Goal: Task Accomplishment & Management: Use online tool/utility

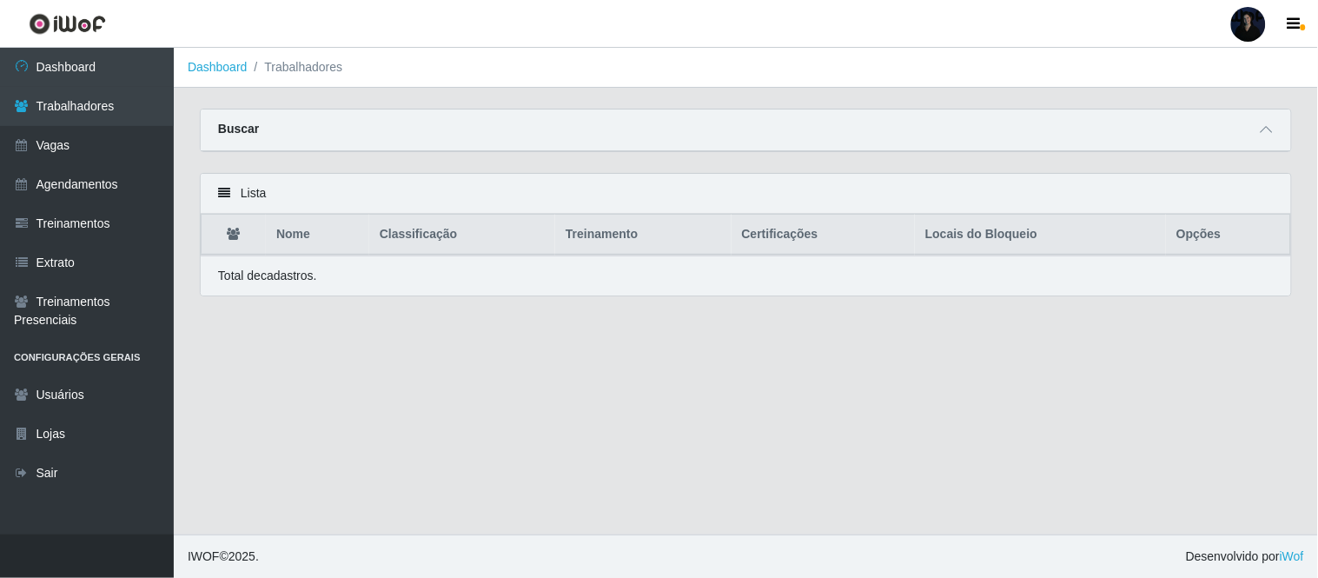
click at [1254, 30] on div at bounding box center [1248, 24] width 35 height 35
click at [1218, 128] on button "Sair" at bounding box center [1215, 135] width 156 height 36
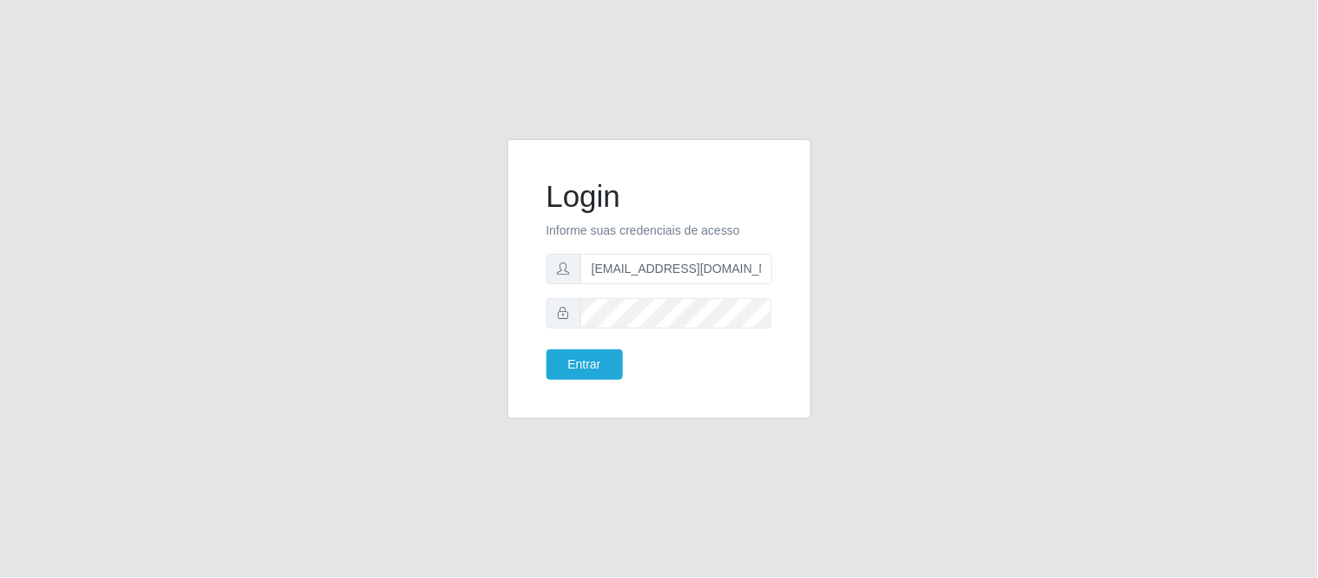
click at [656, 266] on input "[EMAIL_ADDRESS][DOMAIN_NAME]" at bounding box center [677, 269] width 192 height 30
drag, startPoint x: 760, startPoint y: 268, endPoint x: 508, endPoint y: 270, distance: 251.2
click at [508, 270] on div "Login Informe suas credenciais de acesso [EMAIL_ADDRESS][DOMAIN_NAME] Entrar" at bounding box center [660, 279] width 304 height 280
type input "[EMAIL_ADDRESS][DOMAIN_NAME]"
click at [516, 309] on div "Login Informe suas credenciais de acesso [EMAIL_ADDRESS][DOMAIN_NAME] Entrar" at bounding box center [660, 279] width 304 height 280
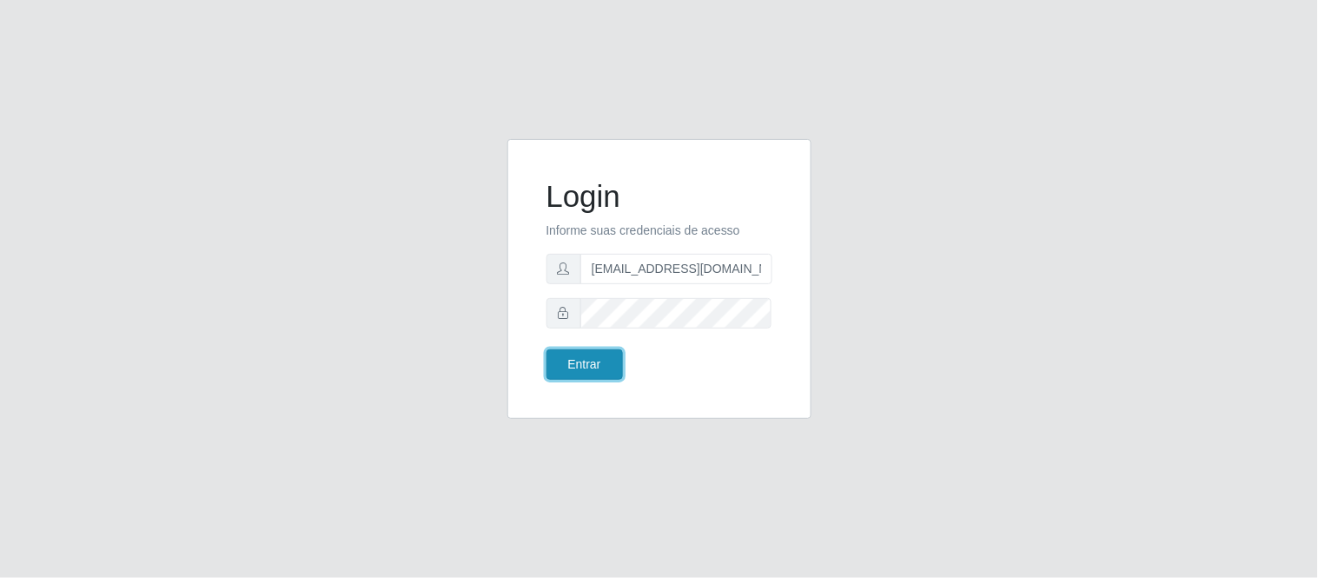
click at [575, 360] on button "Entrar" at bounding box center [585, 364] width 76 height 30
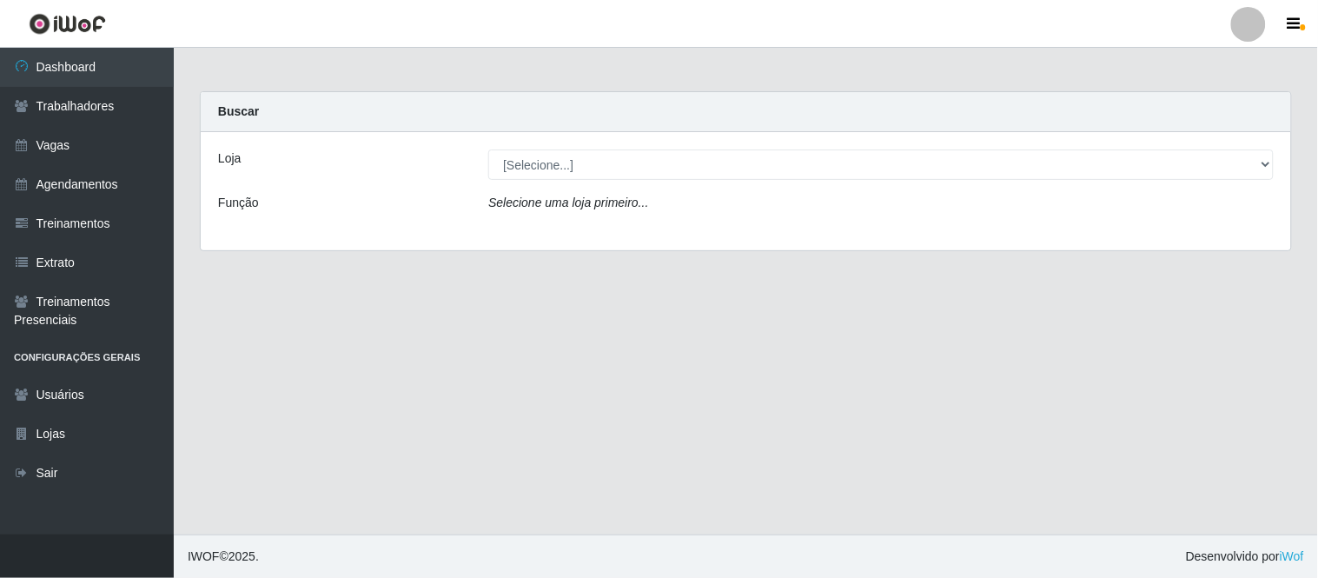
click at [1251, 33] on div at bounding box center [1248, 24] width 35 height 35
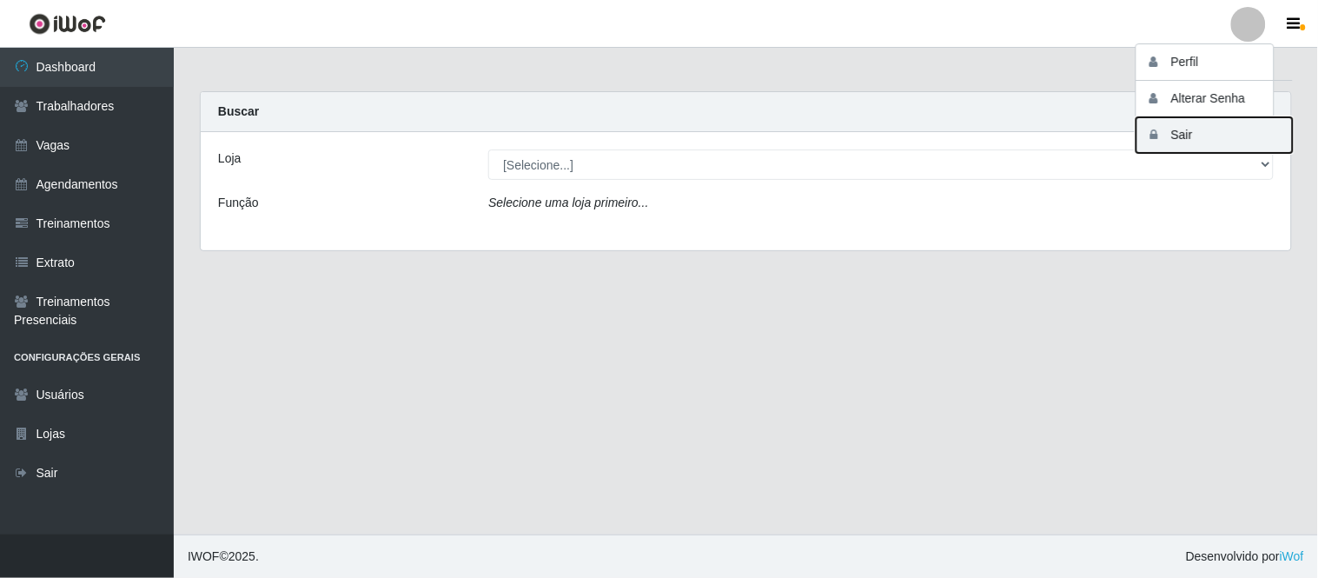
click at [1199, 130] on button "Sair" at bounding box center [1215, 135] width 156 height 36
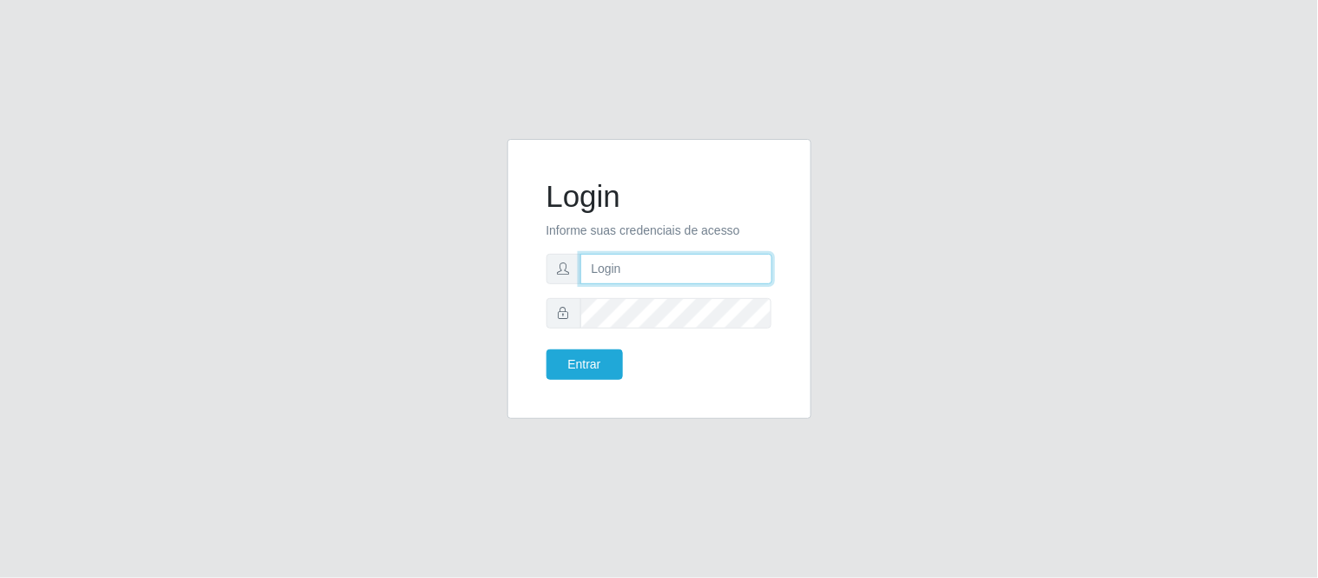
type input "[EMAIL_ADDRESS][DOMAIN_NAME]"
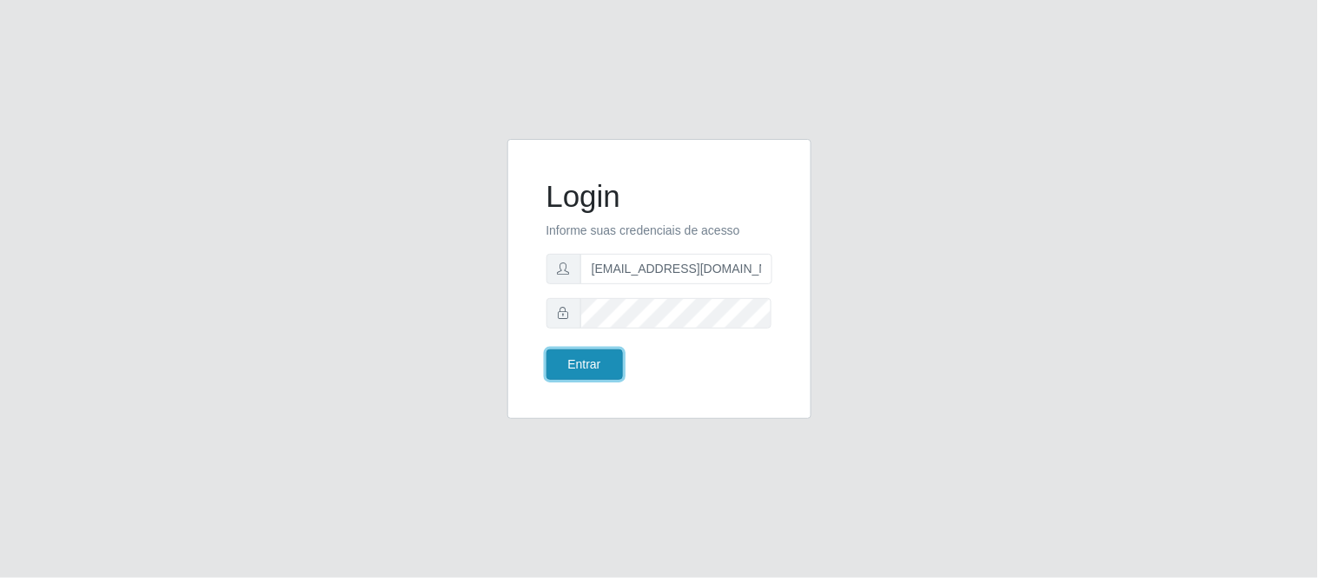
click at [574, 353] on button "Entrar" at bounding box center [585, 364] width 76 height 30
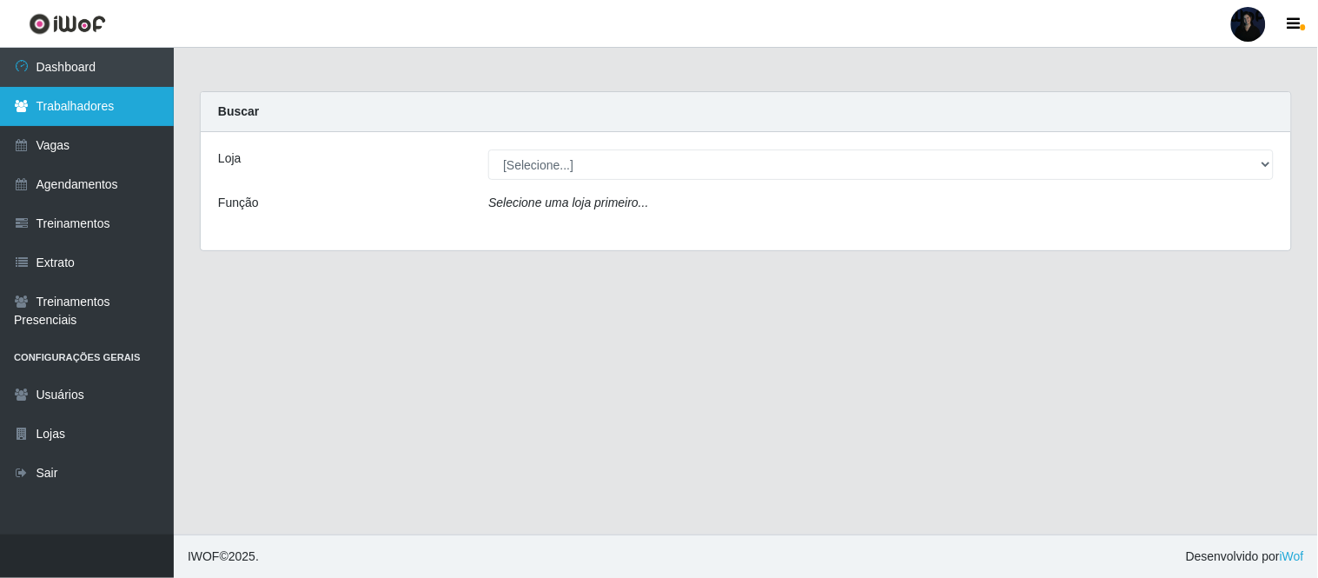
click at [134, 97] on link "Trabalhadores" at bounding box center [87, 106] width 174 height 39
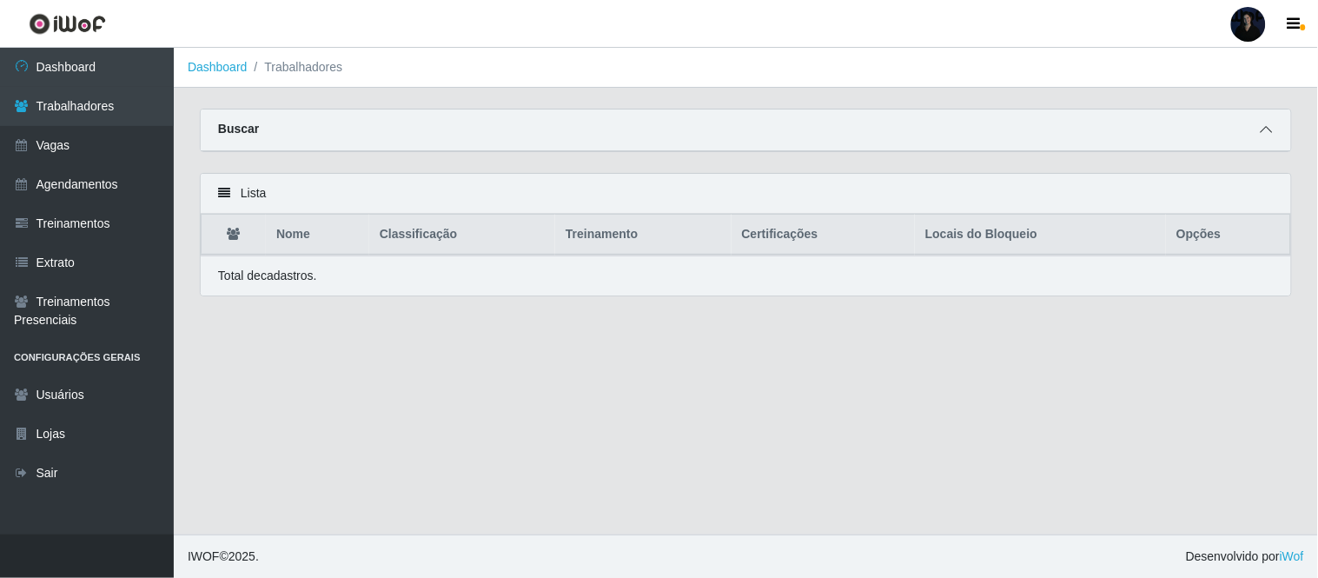
click at [1266, 128] on icon at bounding box center [1267, 129] width 12 height 12
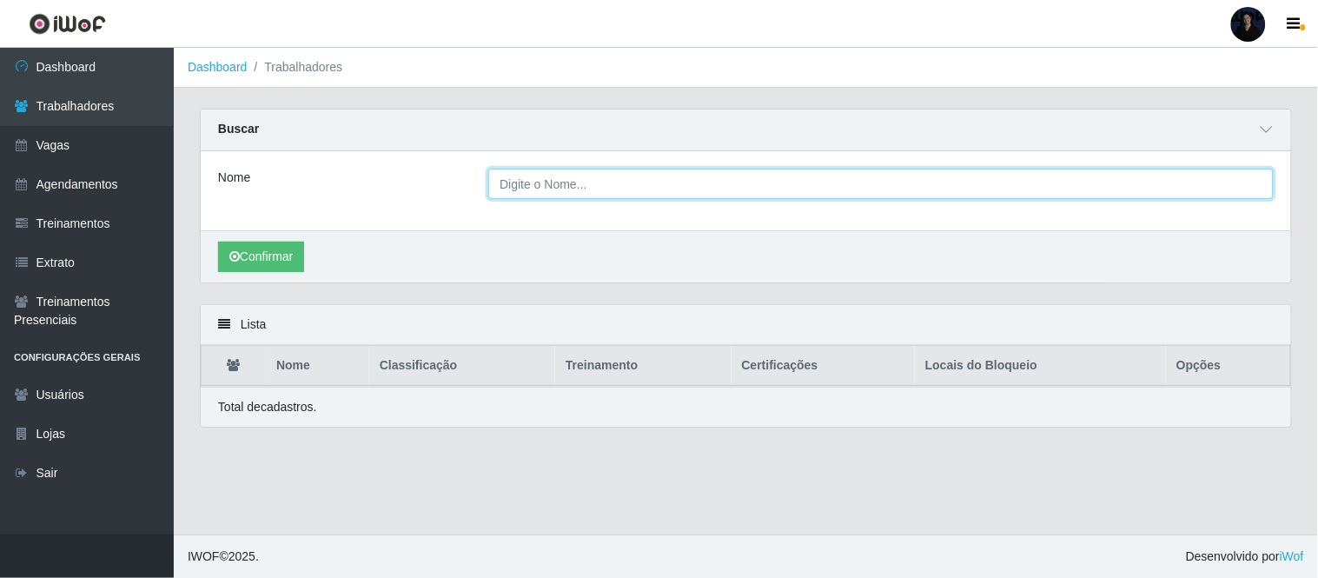
click at [754, 176] on input "Nome" at bounding box center [881, 184] width 786 height 30
paste input "[PERSON_NAME]"
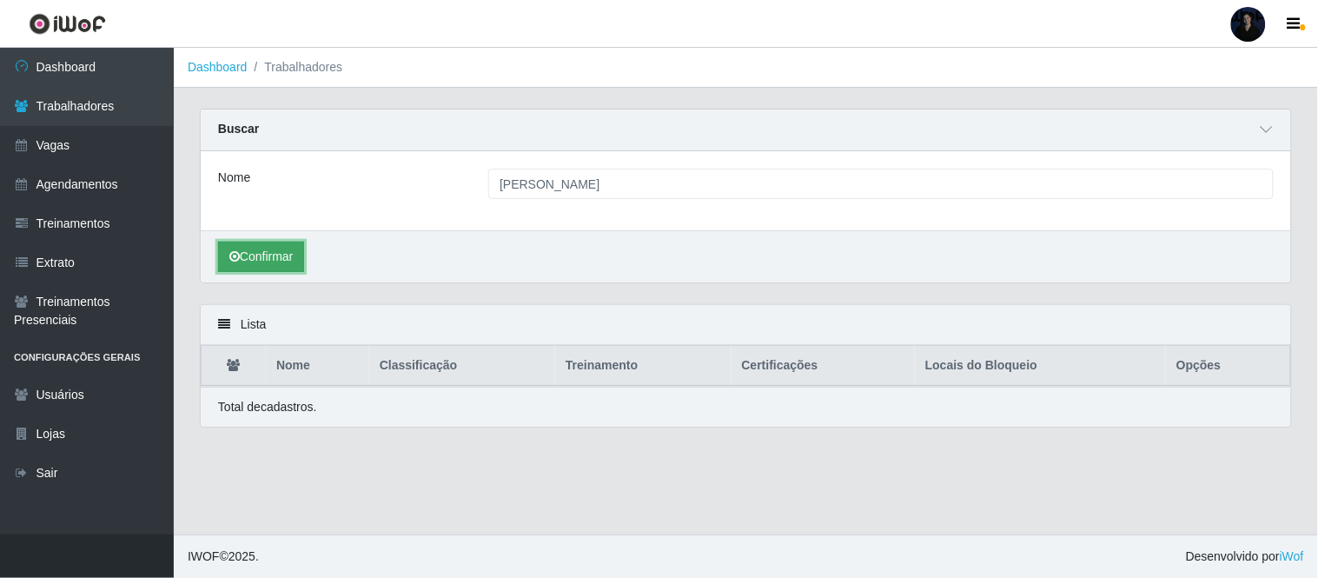
click at [239, 255] on button "Confirmar" at bounding box center [261, 257] width 86 height 30
click at [1304, 261] on div "Carregando... Buscar Nome [PERSON_NAME] Confirmar" at bounding box center [746, 207] width 1118 height 196
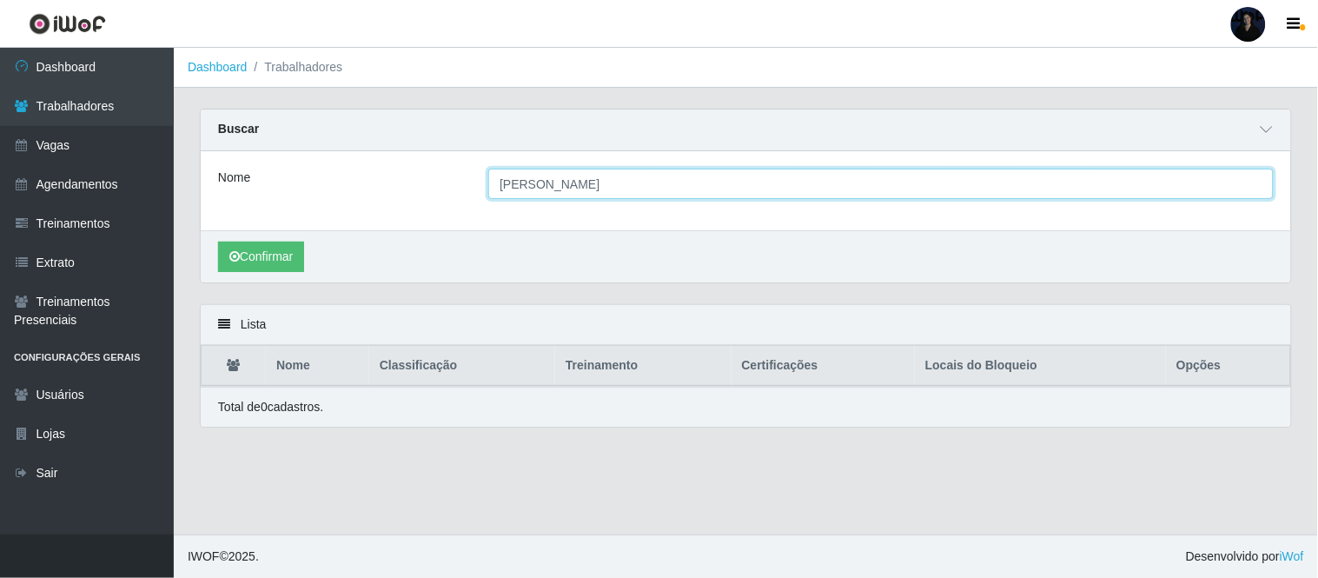
drag, startPoint x: 620, startPoint y: 187, endPoint x: 367, endPoint y: 176, distance: 254.0
click at [367, 176] on div "Nome [PERSON_NAME]" at bounding box center [746, 184] width 1082 height 30
paste input "[PERSON_NAME]"
type input "[PERSON_NAME]"
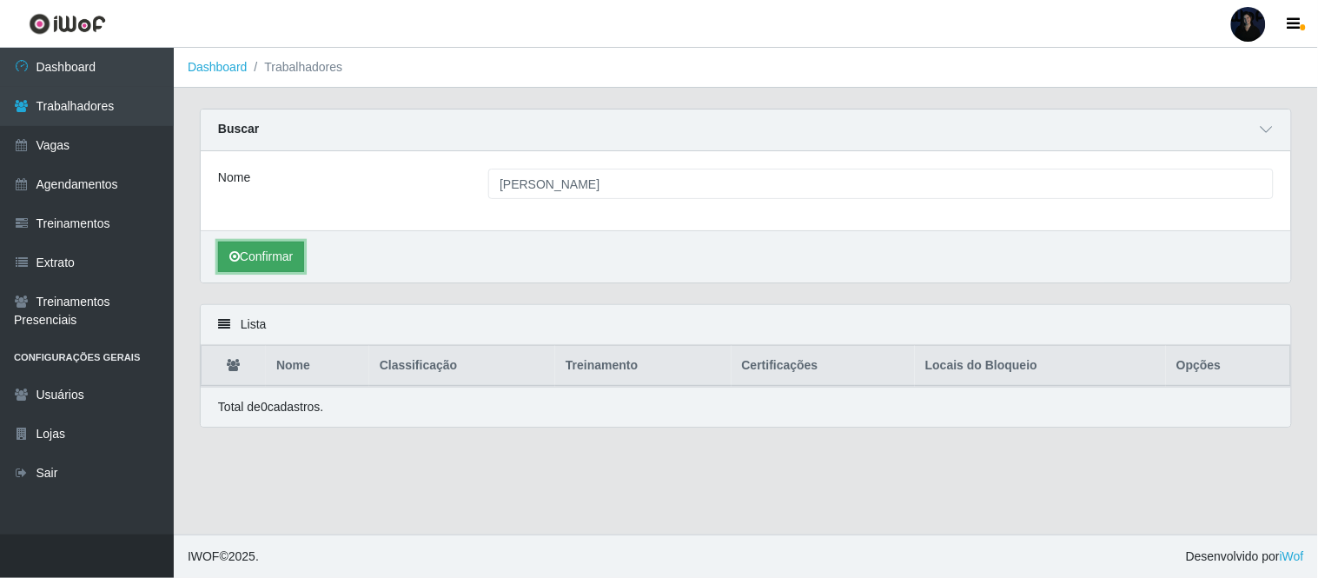
click at [248, 266] on button "Confirmar" at bounding box center [261, 257] width 86 height 30
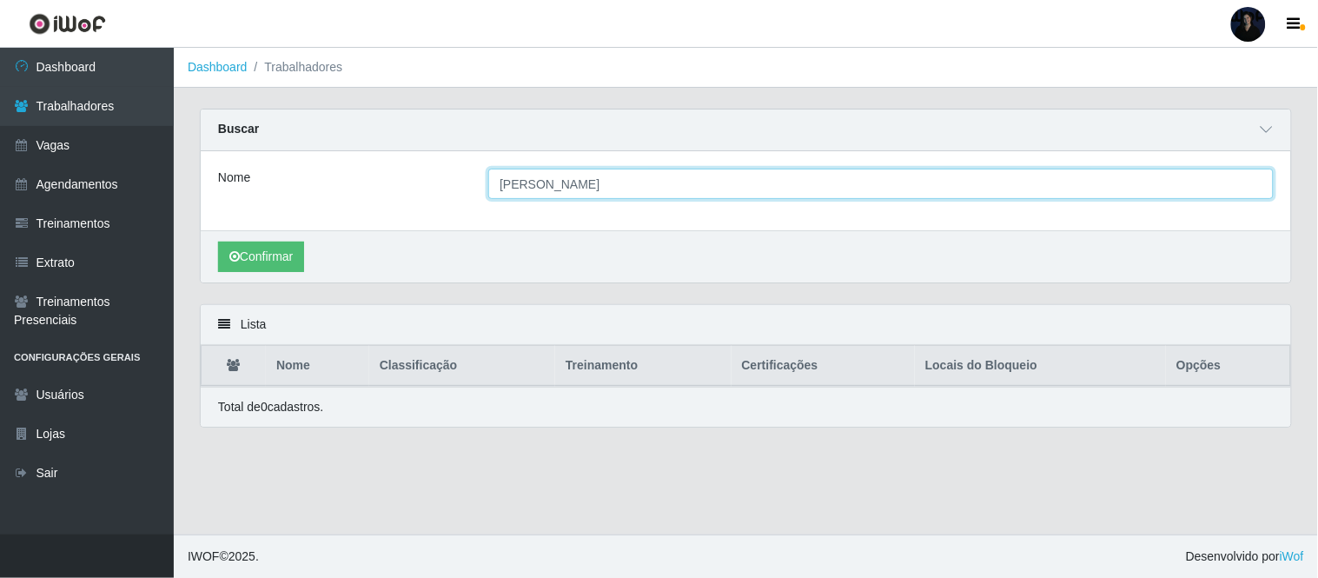
drag, startPoint x: 623, startPoint y: 186, endPoint x: 540, endPoint y: 175, distance: 84.2
click at [540, 175] on input "[PERSON_NAME]" at bounding box center [881, 184] width 786 height 30
type input "[PERSON_NAME]"
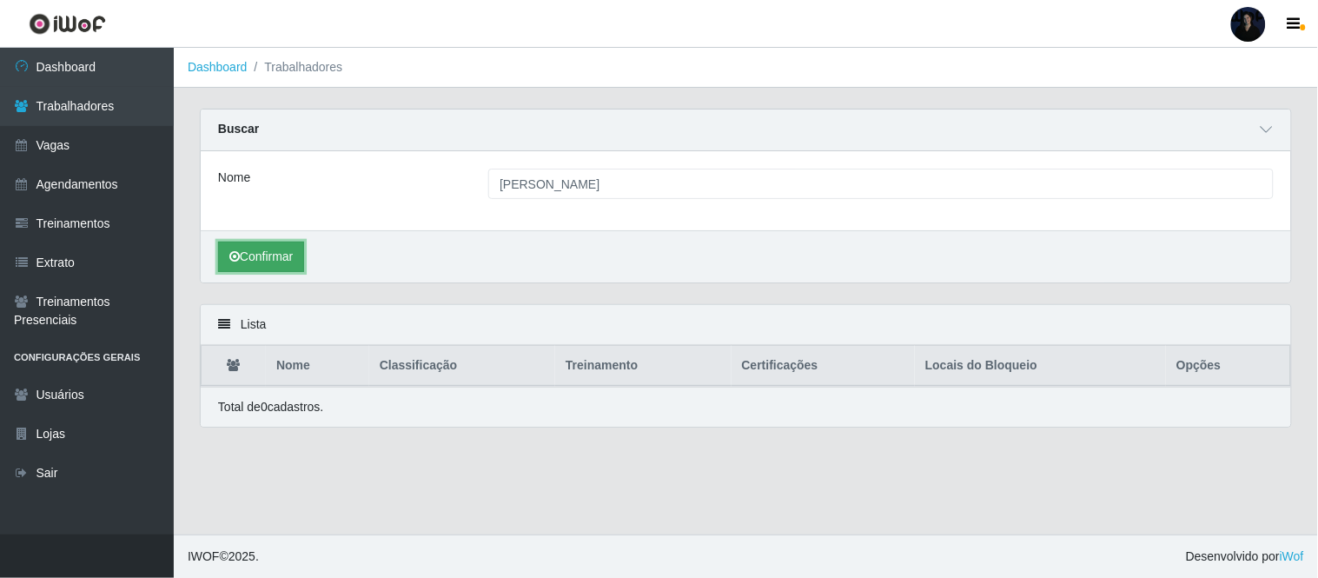
click at [255, 257] on button "Confirmar" at bounding box center [261, 257] width 86 height 30
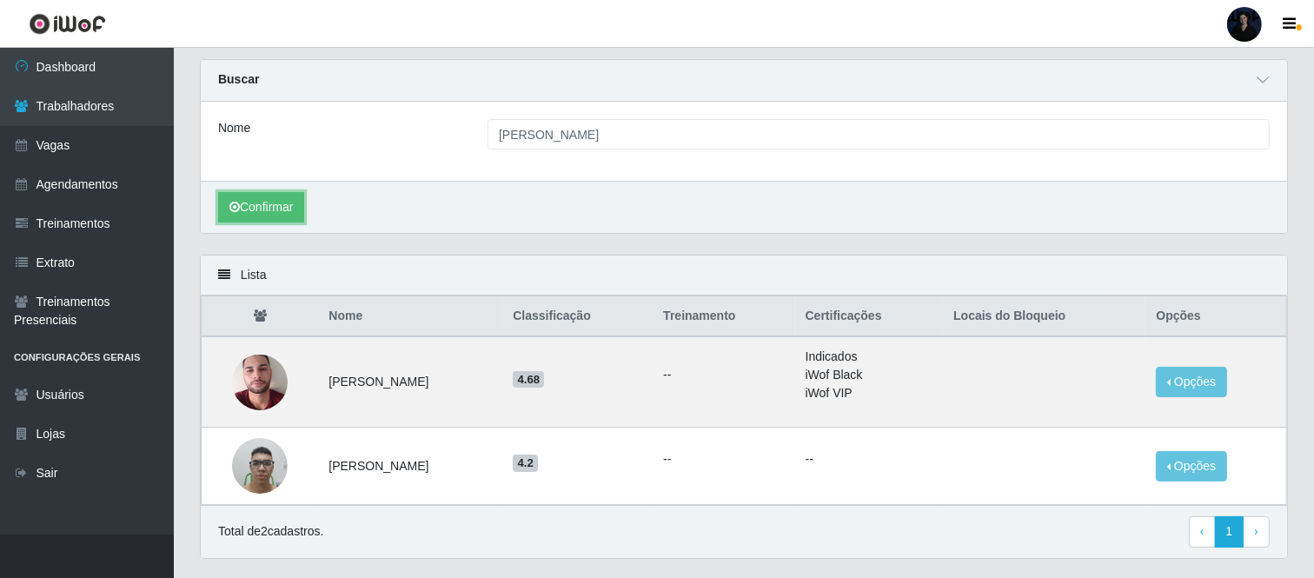
scroll to position [94, 0]
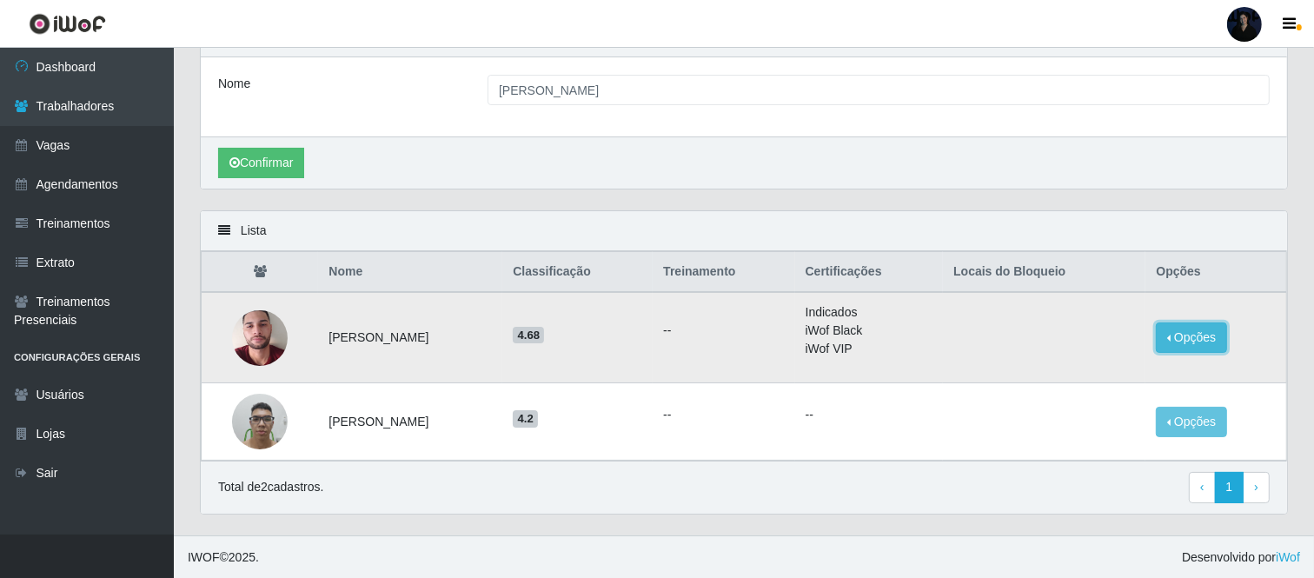
click at [1192, 326] on button "Opções" at bounding box center [1191, 337] width 71 height 30
click at [1092, 368] on button "Bloquear - Loja" at bounding box center [1083, 378] width 140 height 36
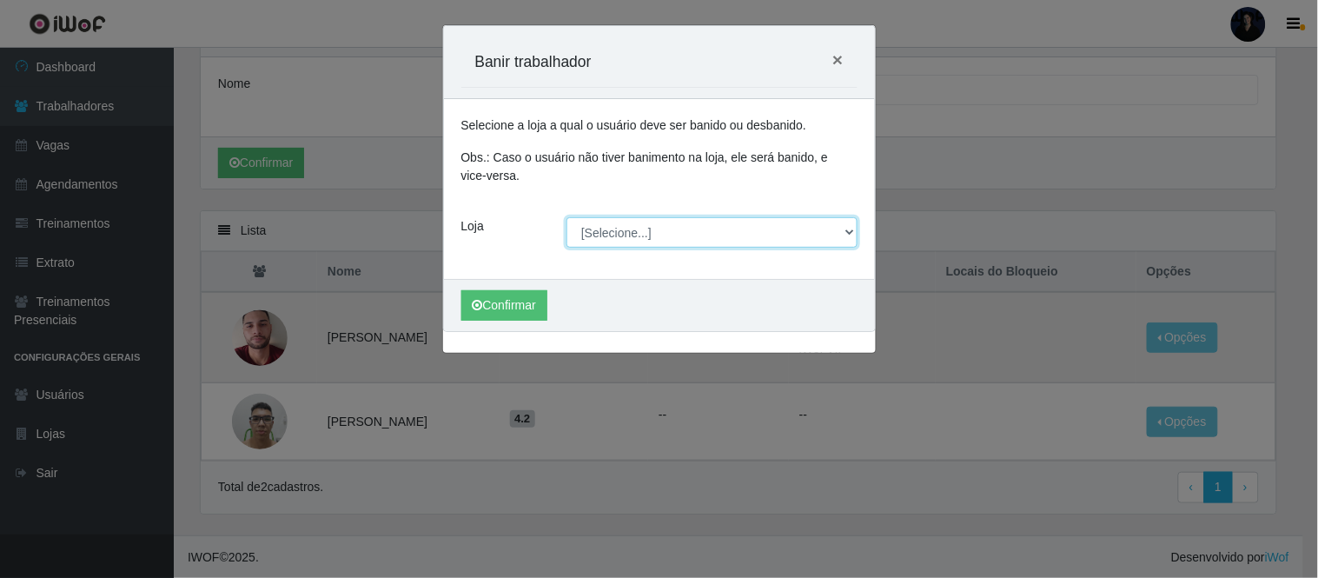
click at [620, 229] on select "[Selecione...] SuperFácil Atacado - Alto de São Manoel SuperFácil Atacado - Ema…" at bounding box center [712, 232] width 291 height 30
select select "407"
click at [567, 217] on select "[Selecione...] SuperFácil Atacado - Alto de São Manoel SuperFácil Atacado - Ema…" at bounding box center [712, 232] width 291 height 30
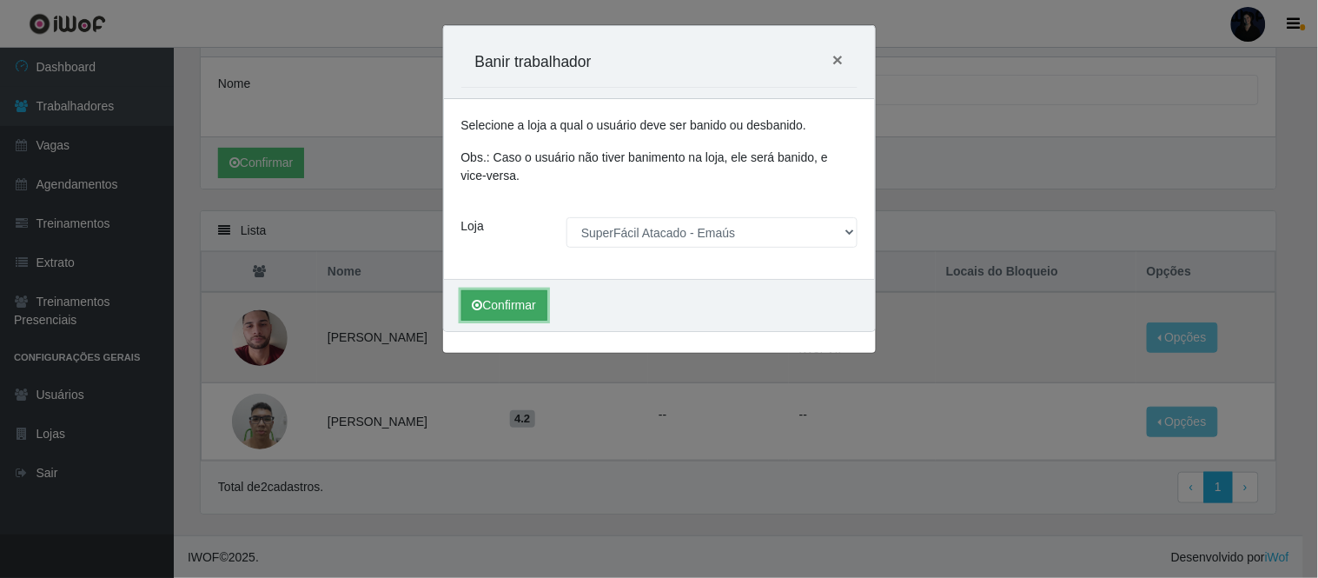
click at [520, 306] on button "Confirmar" at bounding box center [504, 305] width 86 height 30
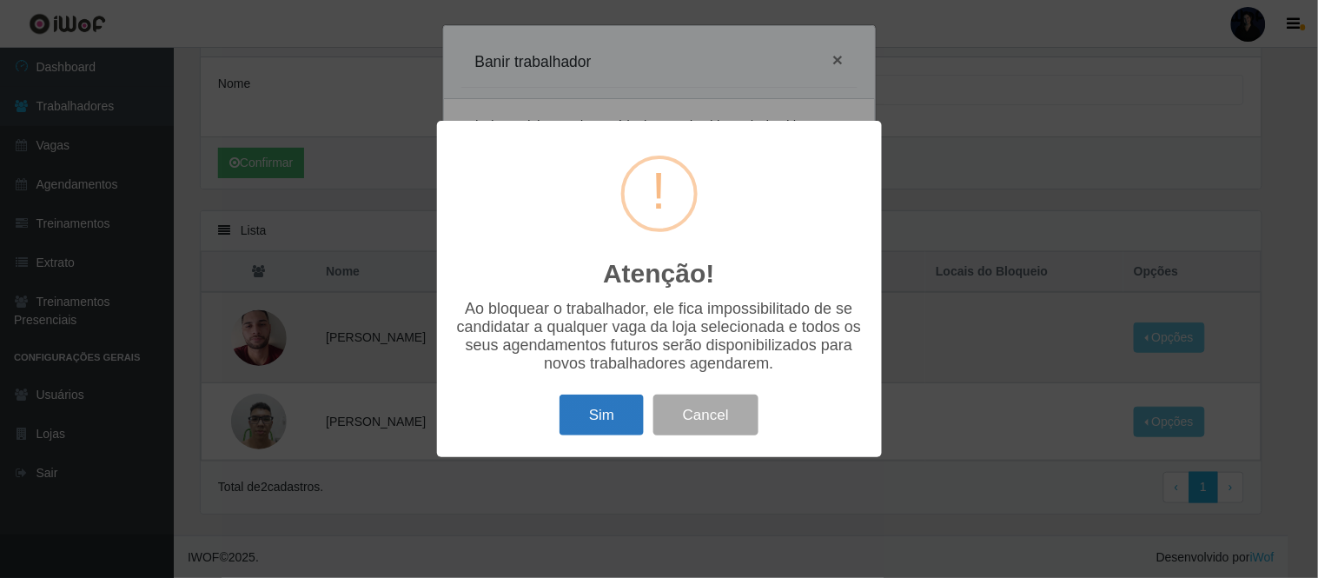
click at [594, 407] on button "Sim" at bounding box center [602, 415] width 84 height 41
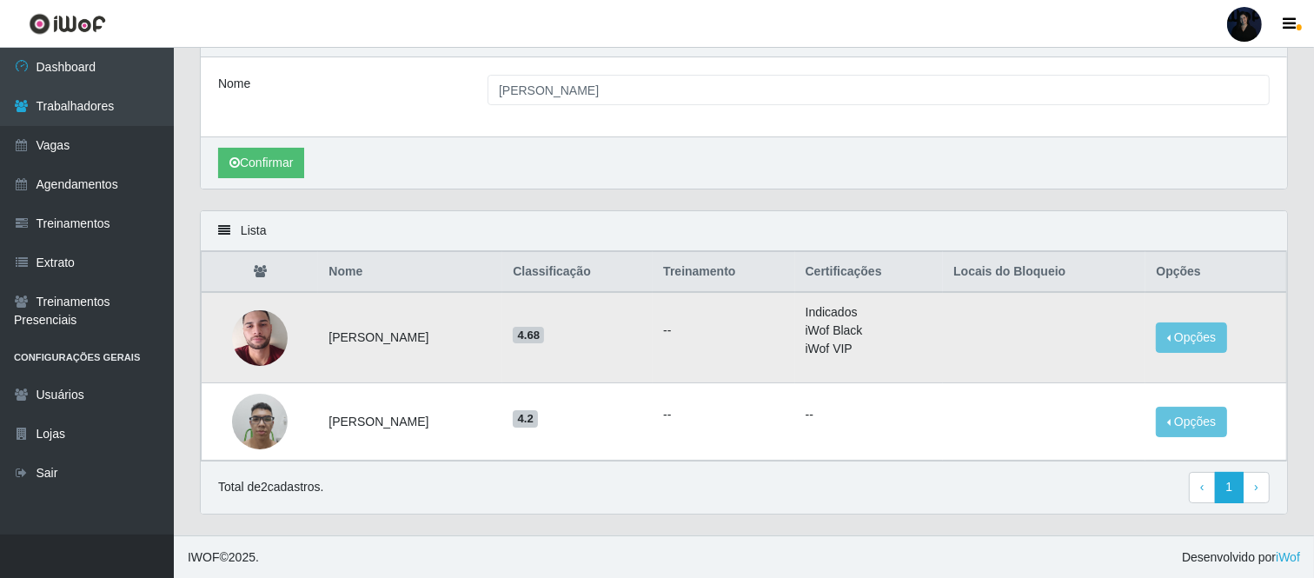
scroll to position [0, 0]
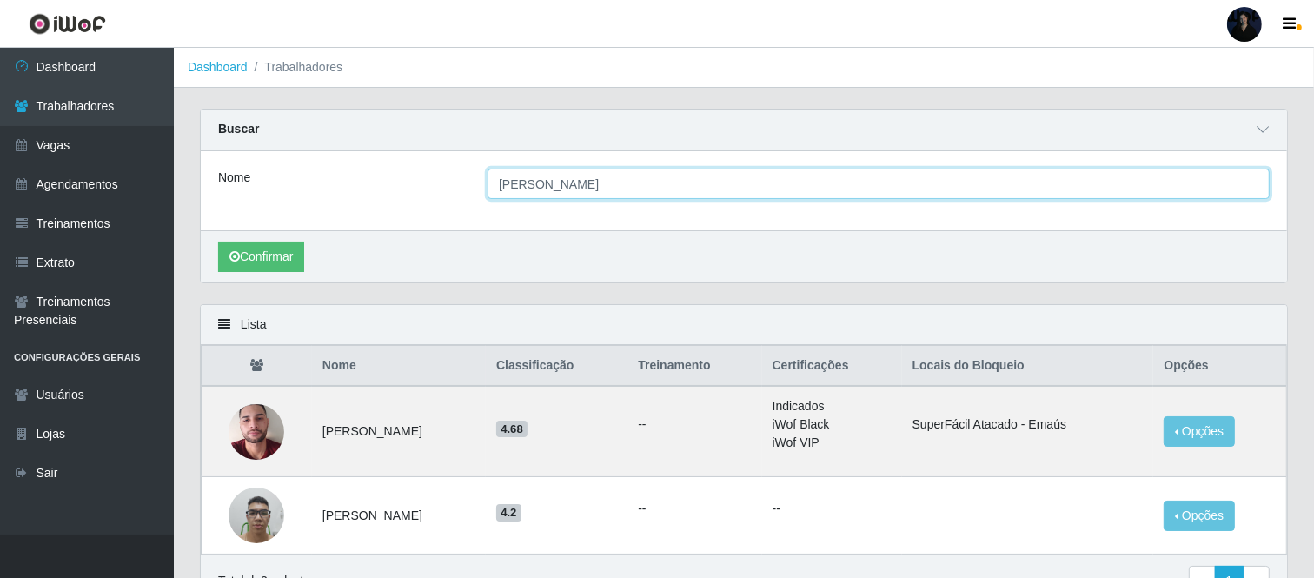
click at [596, 184] on input "[PERSON_NAME]" at bounding box center [879, 184] width 782 height 30
drag, startPoint x: 614, startPoint y: 186, endPoint x: 432, endPoint y: 163, distance: 184.0
click at [435, 163] on div "Nome [PERSON_NAME]" at bounding box center [744, 190] width 1086 height 79
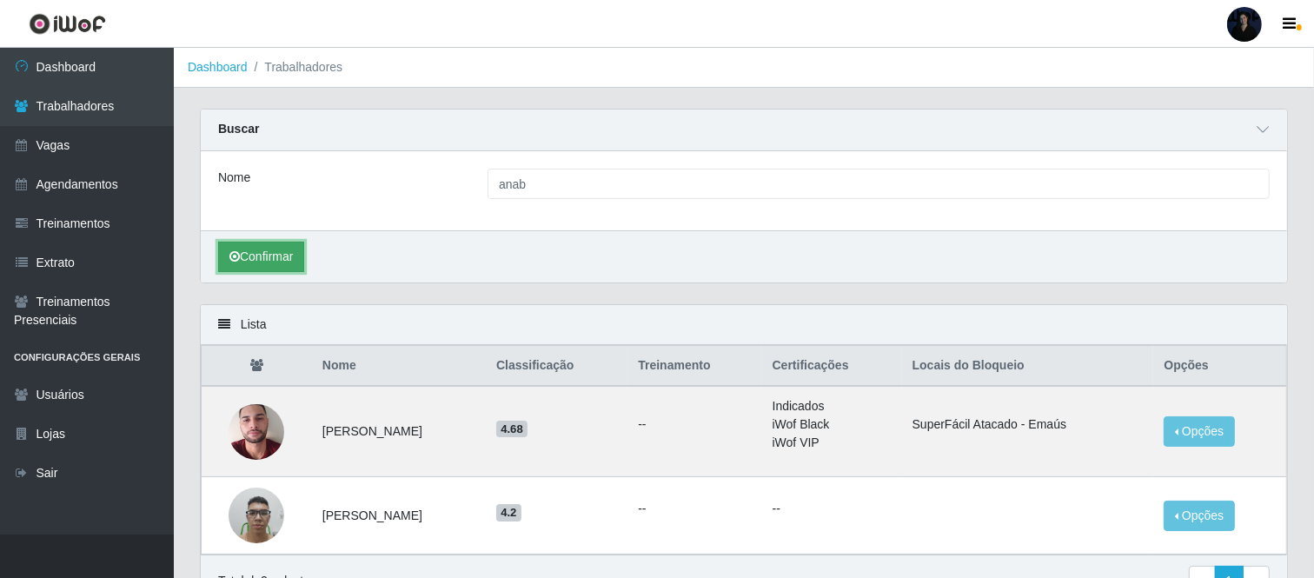
click at [249, 262] on button "Confirmar" at bounding box center [261, 257] width 86 height 30
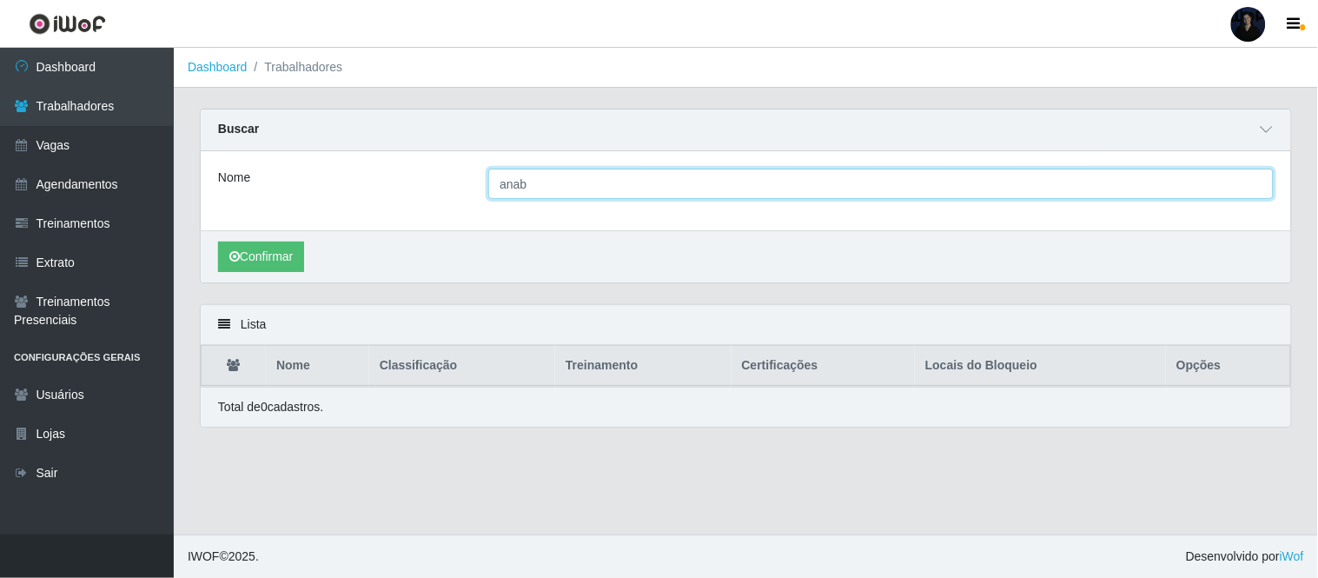
click at [532, 181] on input "anab" at bounding box center [881, 184] width 786 height 30
drag, startPoint x: 574, startPoint y: 188, endPoint x: 402, endPoint y: 189, distance: 172.1
click at [402, 189] on div "Nome anab" at bounding box center [746, 184] width 1082 height 30
type input "ludm"
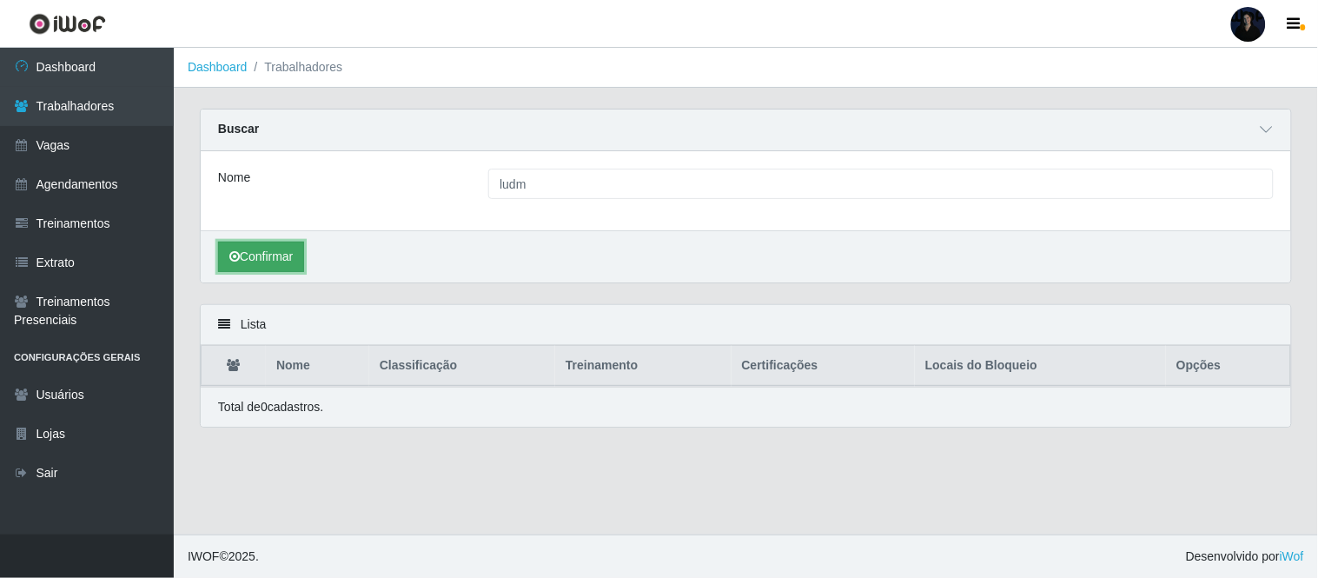
click at [273, 258] on button "Confirmar" at bounding box center [261, 257] width 86 height 30
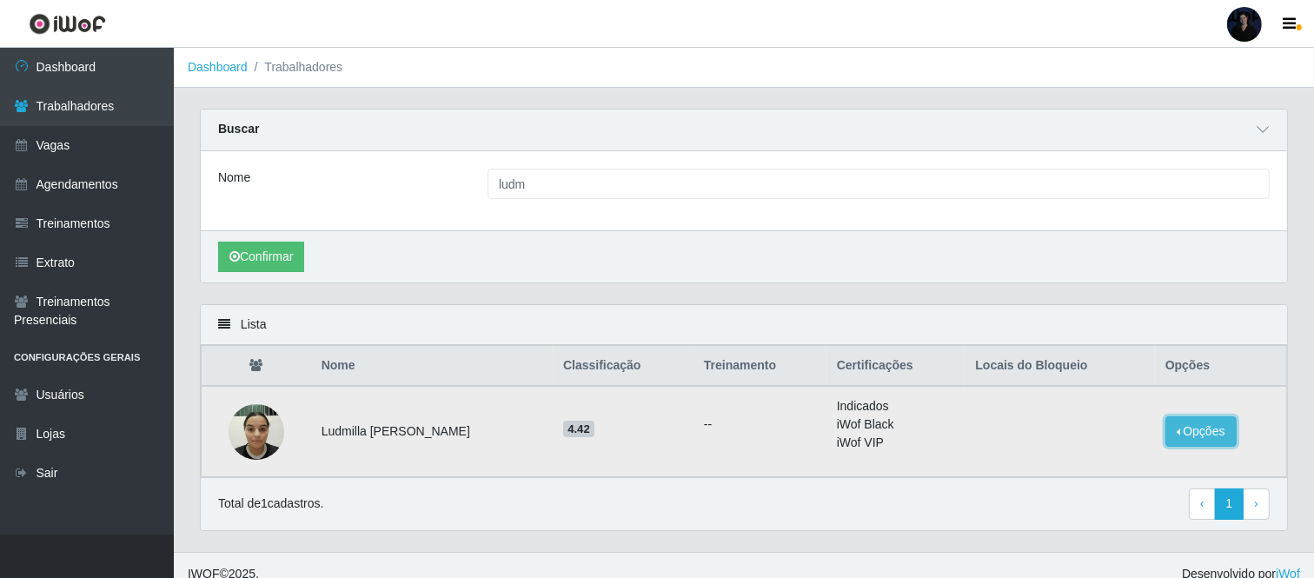
click at [1208, 437] on button "Opções" at bounding box center [1200, 431] width 71 height 30
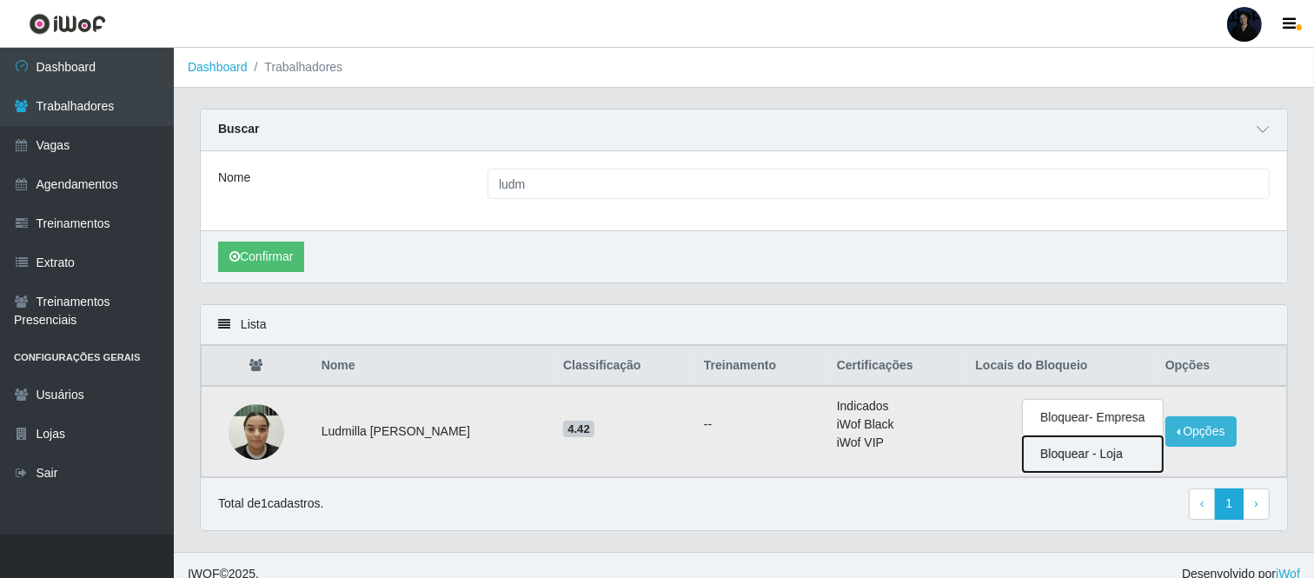
click at [1107, 455] on button "Bloquear - Loja" at bounding box center [1093, 454] width 140 height 36
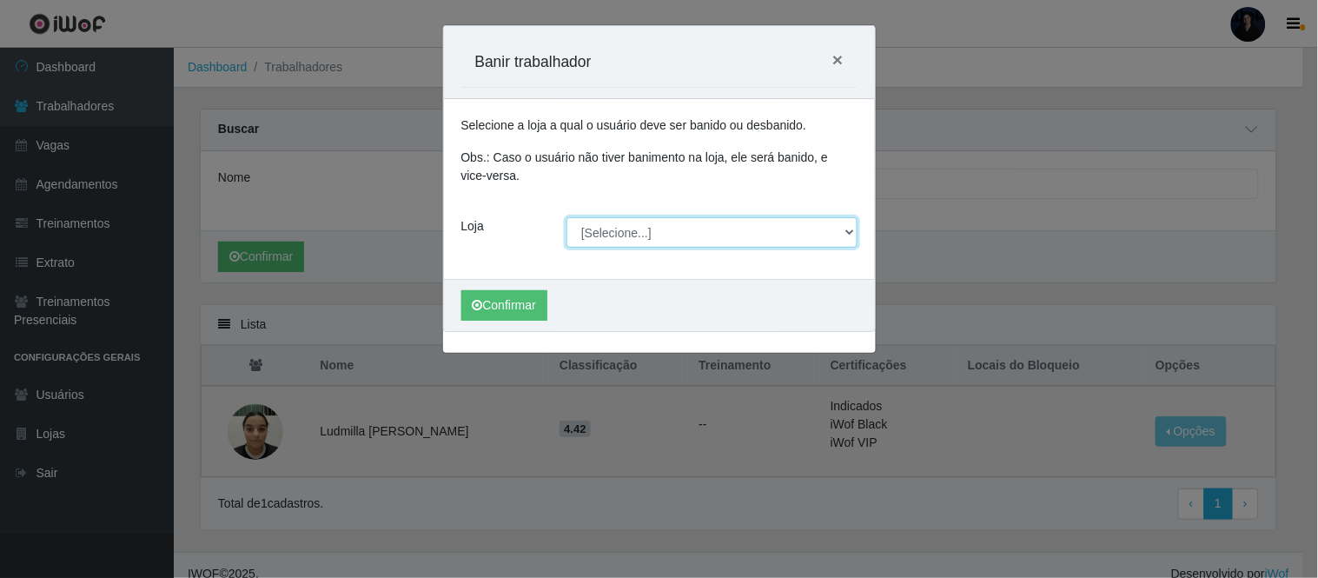
click at [705, 231] on select "[Selecione...] SuperFácil Atacado - Alto de São Manoel SuperFácil Atacado - Ema…" at bounding box center [712, 232] width 291 height 30
select select "407"
click at [567, 217] on select "[Selecione...] SuperFácil Atacado - Alto de São Manoel SuperFácil Atacado - Ema…" at bounding box center [712, 232] width 291 height 30
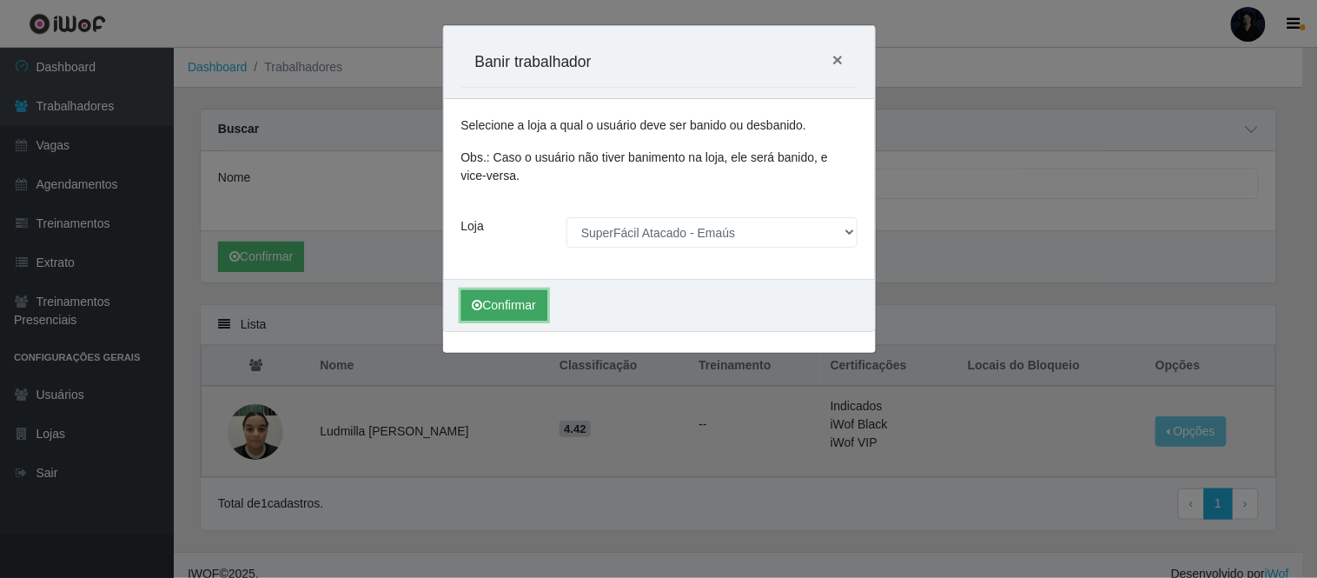
click at [506, 301] on button "Confirmar" at bounding box center [504, 305] width 86 height 30
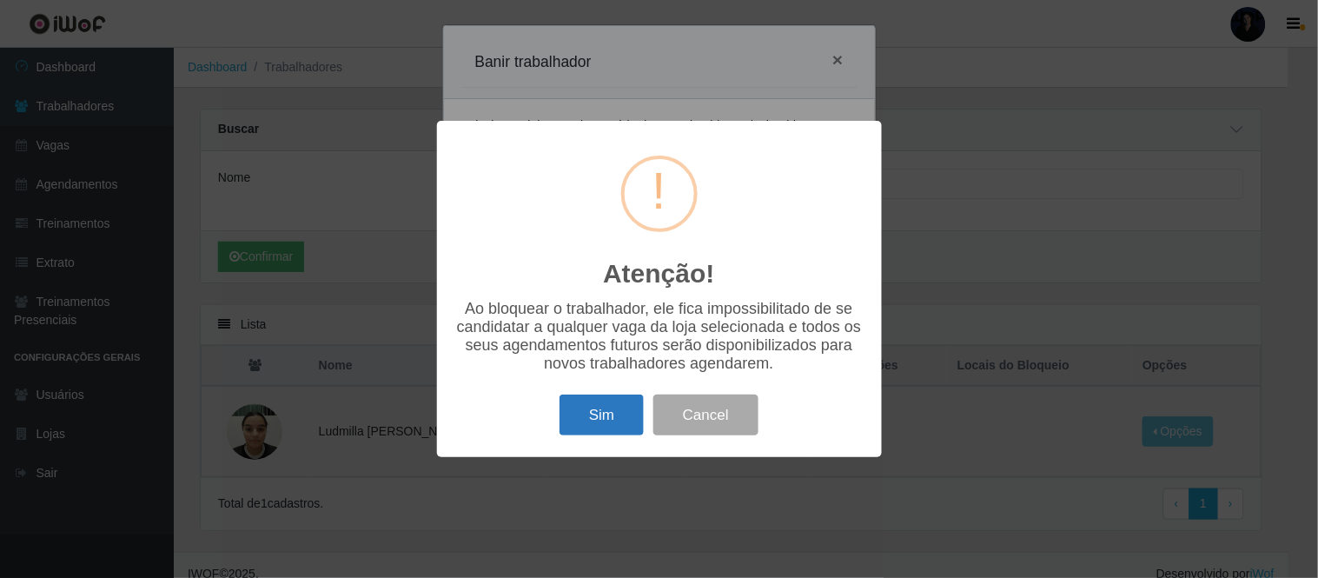
click at [588, 420] on button "Sim" at bounding box center [602, 415] width 84 height 41
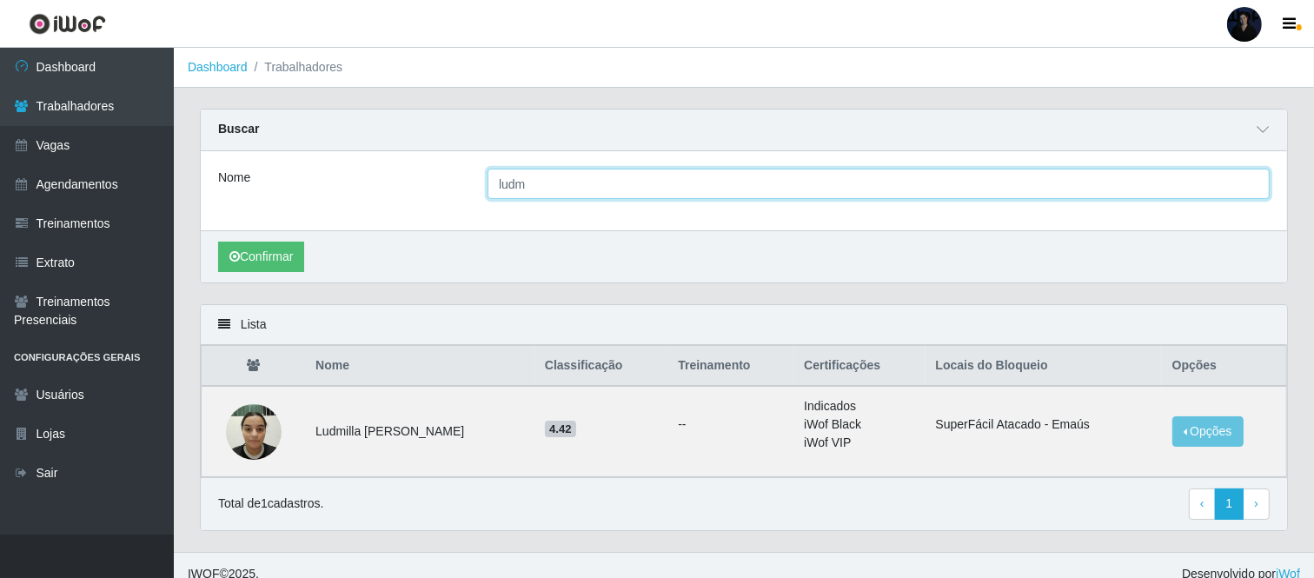
drag, startPoint x: 545, startPoint y: 188, endPoint x: 424, endPoint y: 172, distance: 121.8
click at [428, 175] on div "Nome ludm" at bounding box center [744, 184] width 1078 height 30
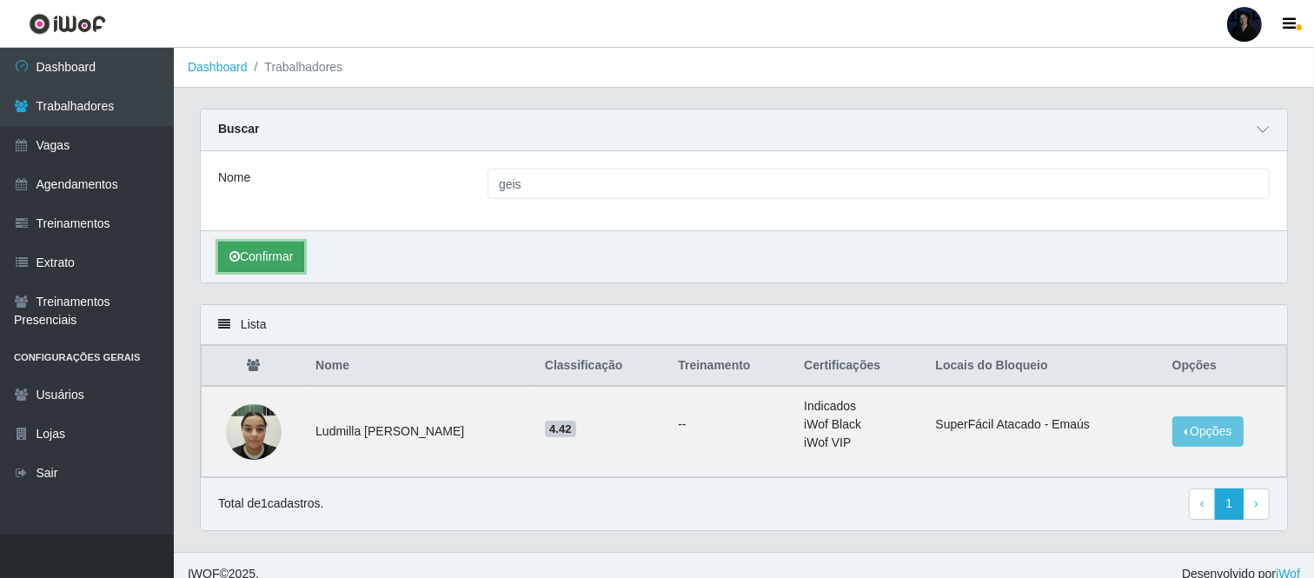
click at [274, 254] on button "Confirmar" at bounding box center [261, 257] width 86 height 30
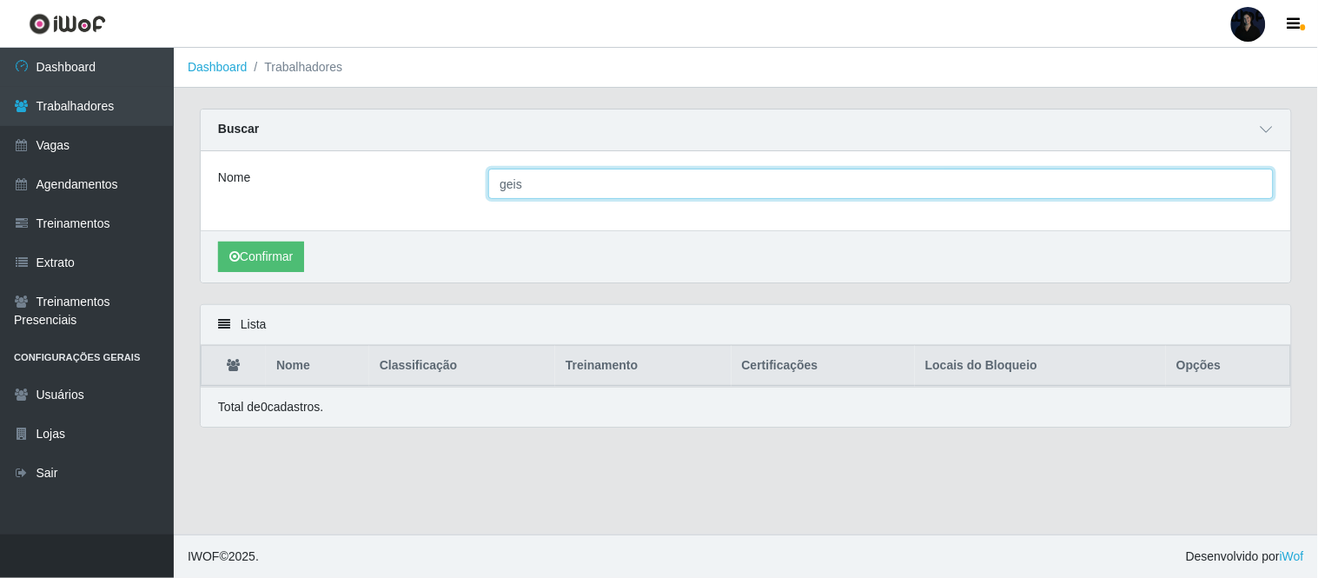
click at [537, 175] on input "geis" at bounding box center [881, 184] width 786 height 30
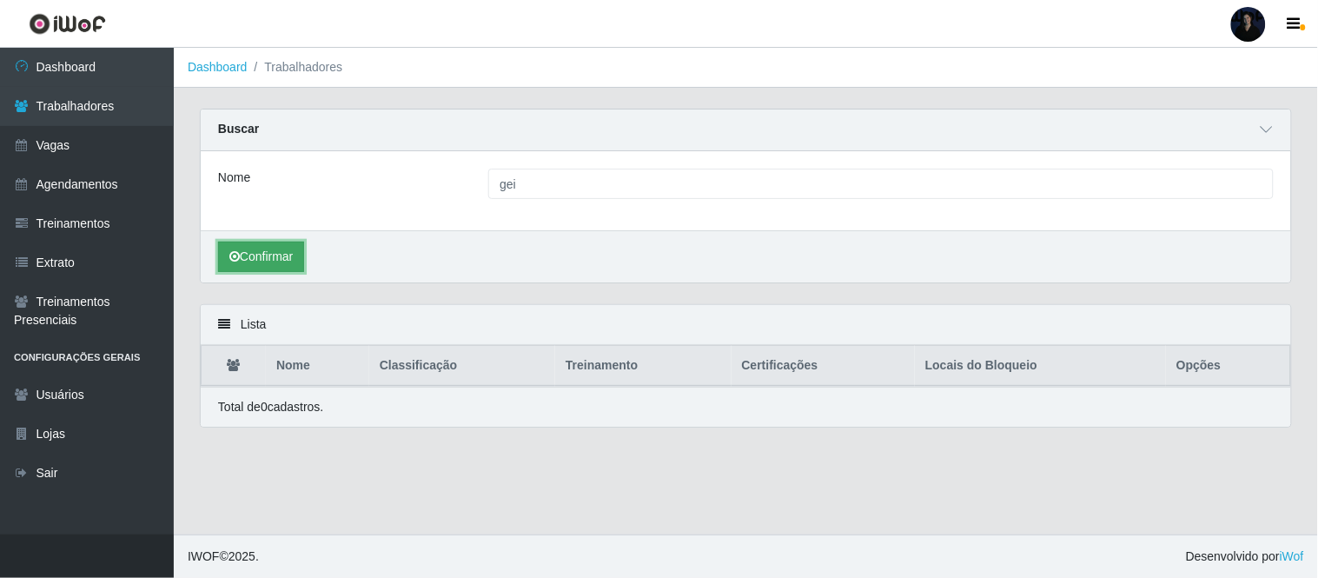
click at [256, 253] on button "Confirmar" at bounding box center [261, 257] width 86 height 30
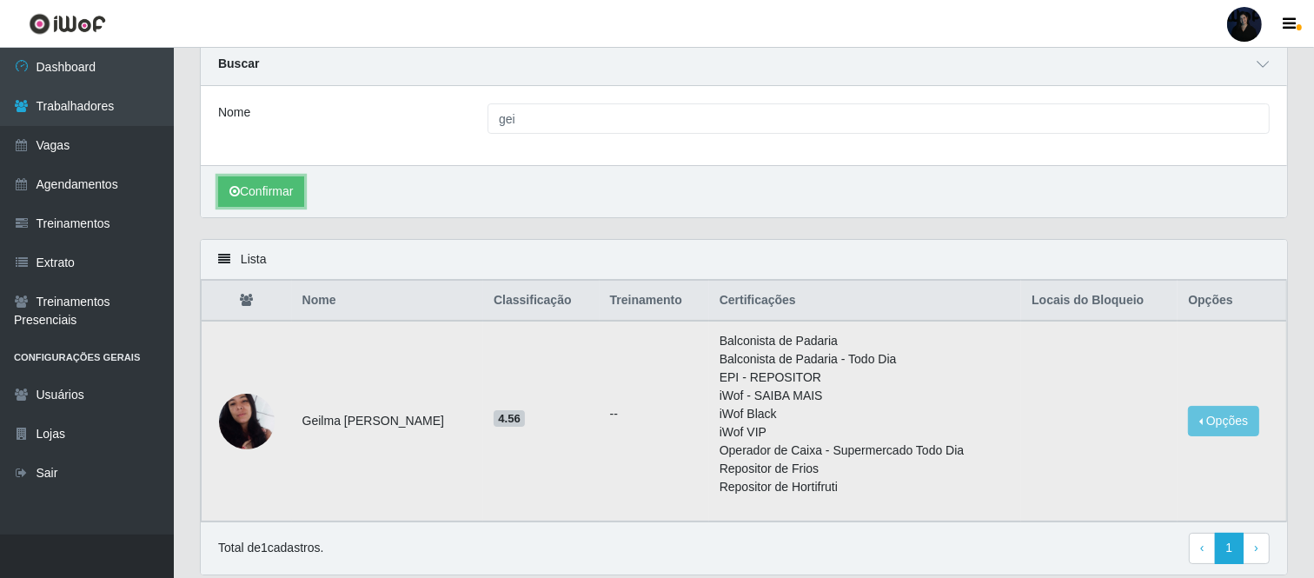
scroll to position [126, 0]
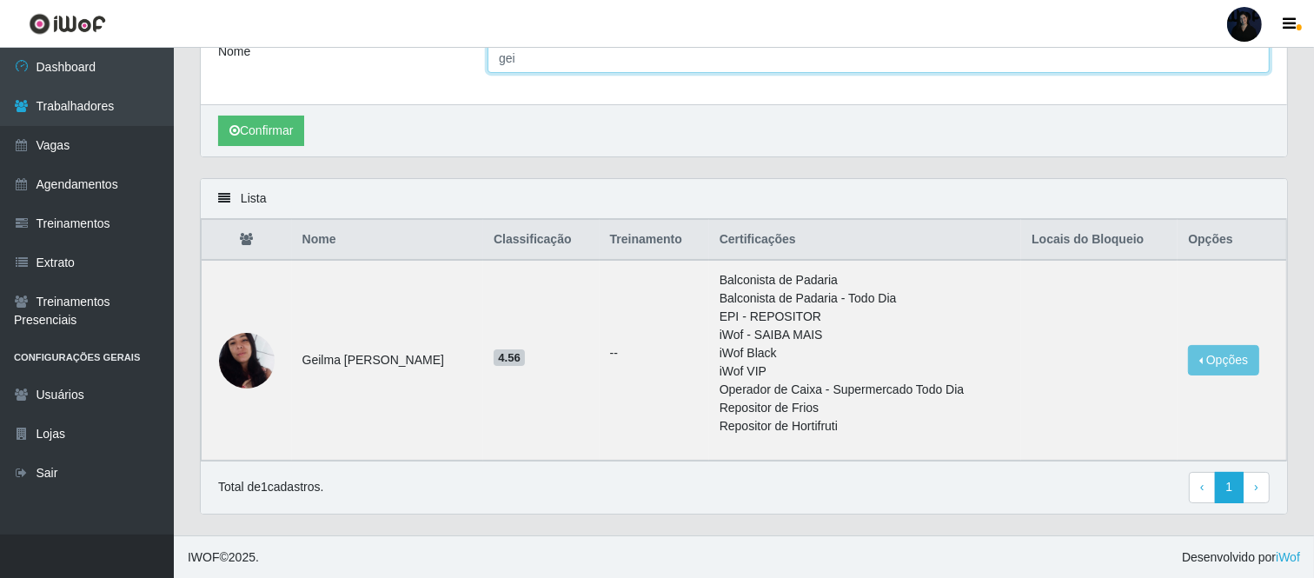
click at [543, 64] on input "gei" at bounding box center [879, 58] width 782 height 30
type input "ges"
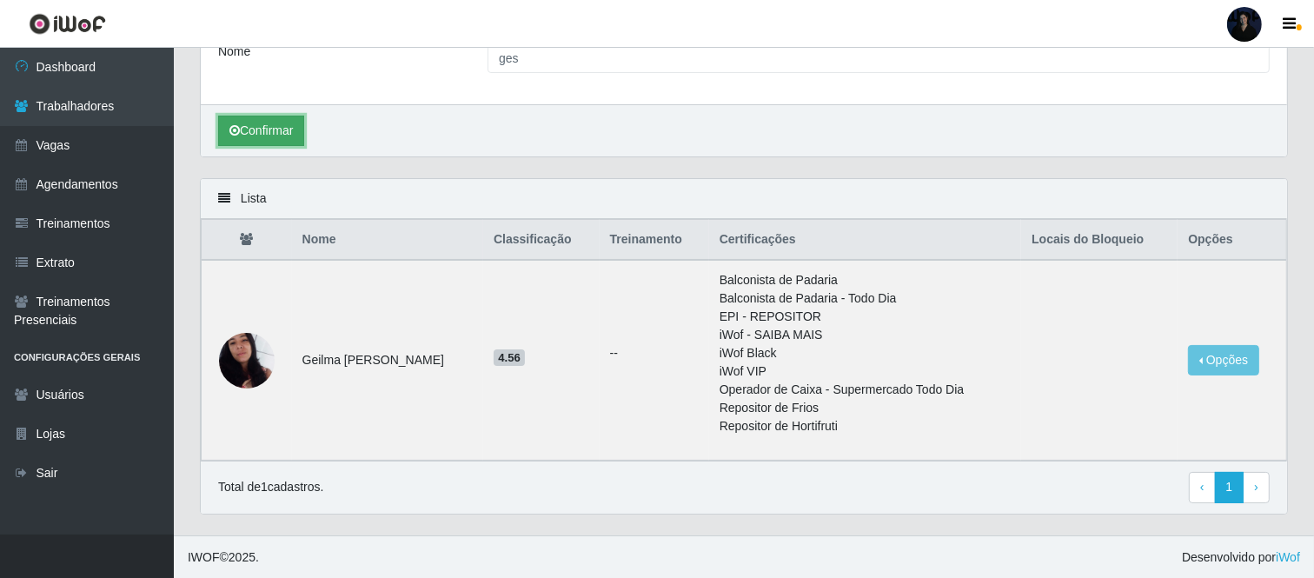
click at [229, 131] on icon "submit" at bounding box center [234, 130] width 10 height 12
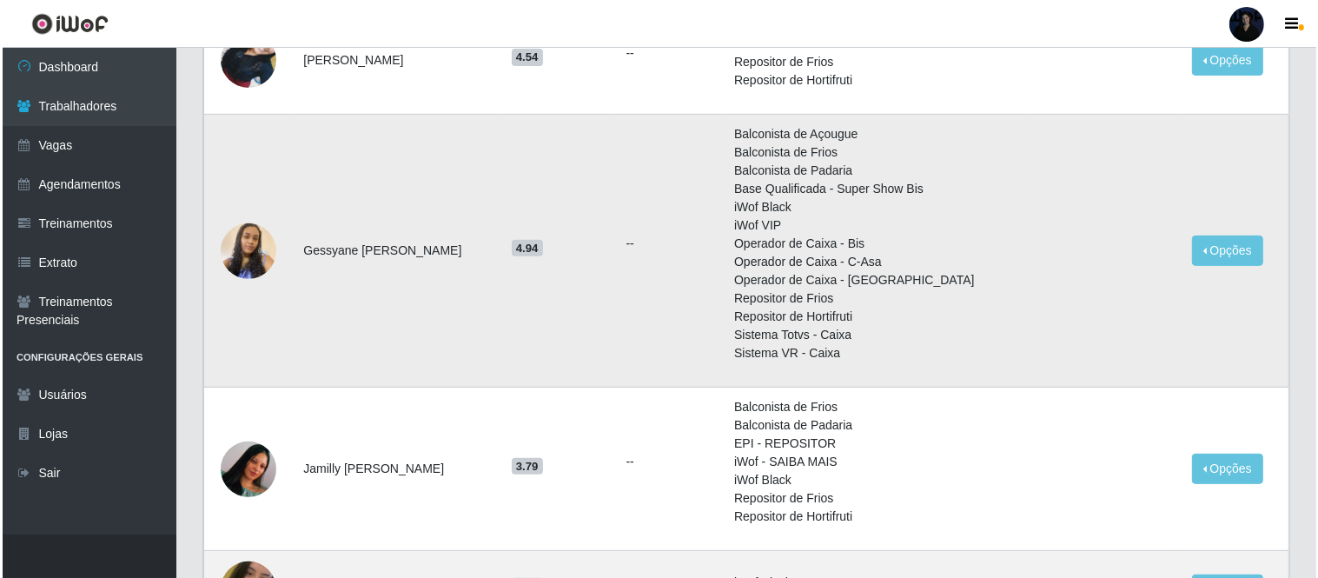
scroll to position [579, 0]
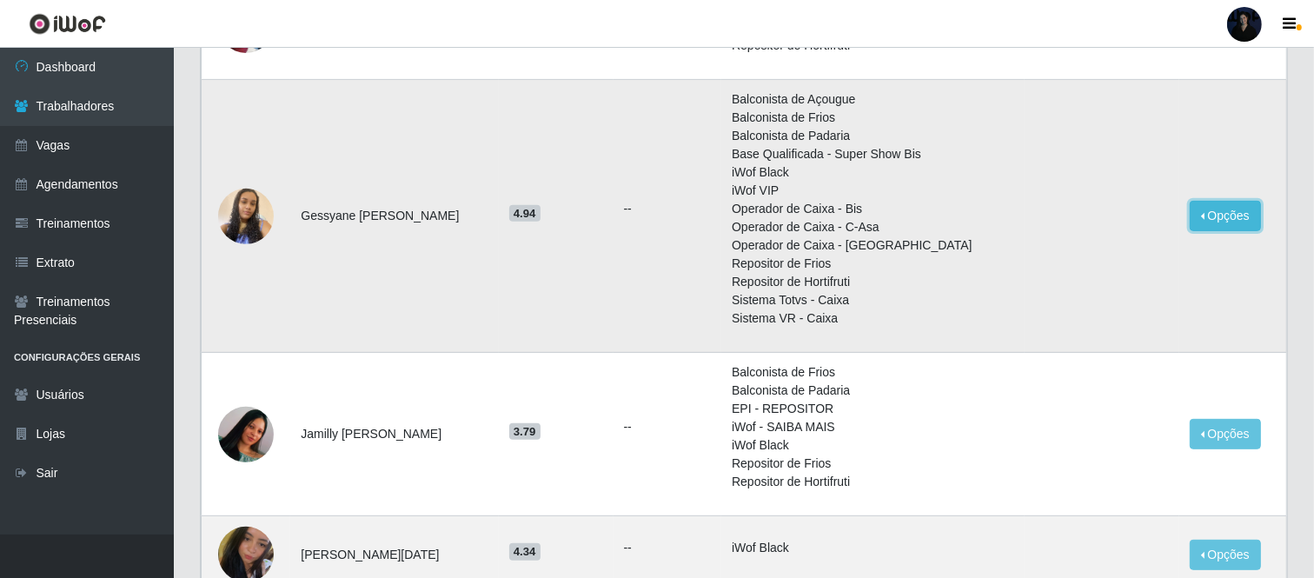
click at [1230, 209] on button "Opções" at bounding box center [1225, 216] width 71 height 30
click at [1112, 249] on button "Bloquear - Loja" at bounding box center [1117, 256] width 140 height 36
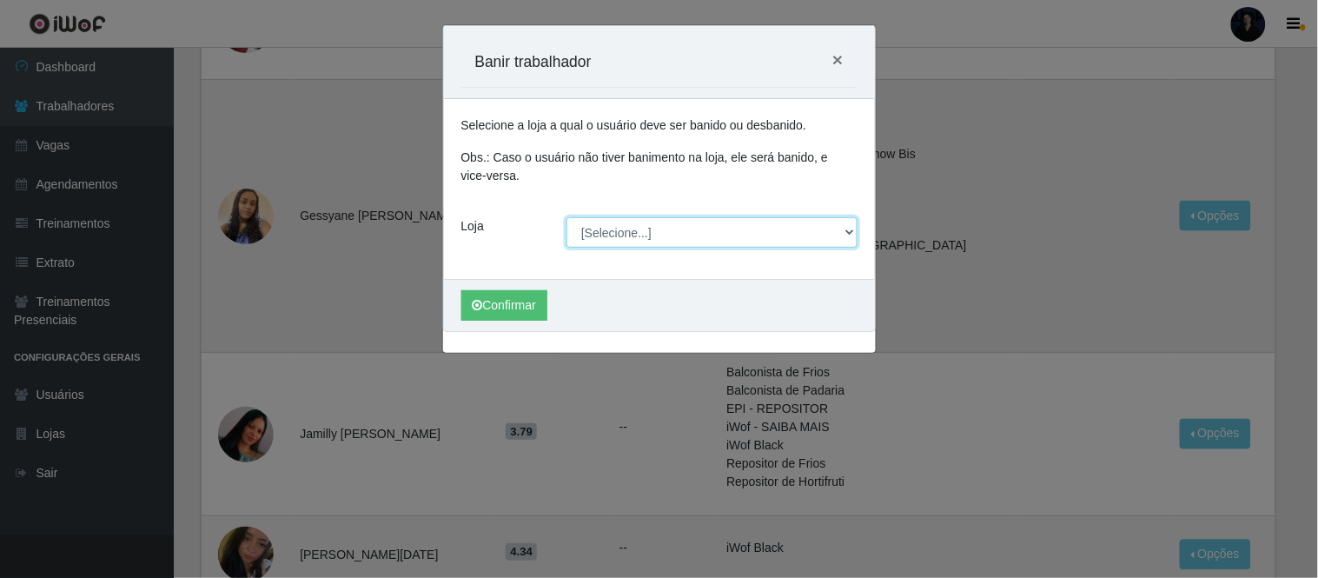
click at [586, 232] on select "[Selecione...] SuperFácil Atacado - Alto de São Manoel SuperFácil Atacado - Ema…" at bounding box center [712, 232] width 291 height 30
select select "407"
click at [567, 217] on select "[Selecione...] SuperFácil Atacado - Alto de São Manoel SuperFácil Atacado - Ema…" at bounding box center [712, 232] width 291 height 30
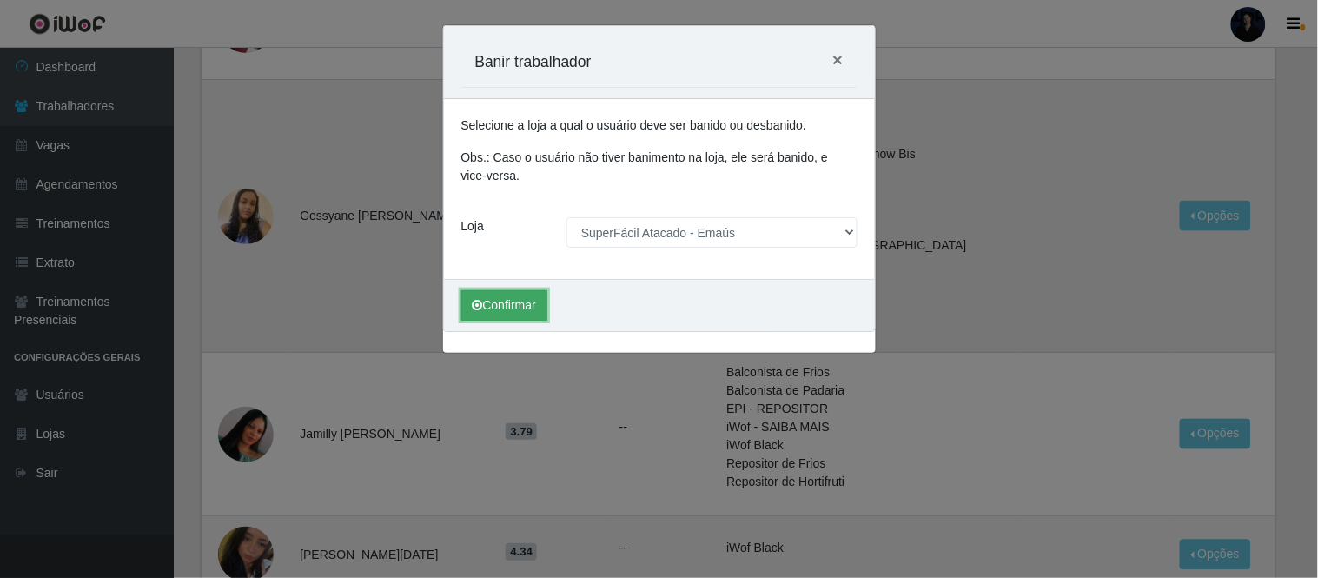
click at [508, 307] on button "Confirmar" at bounding box center [504, 305] width 86 height 30
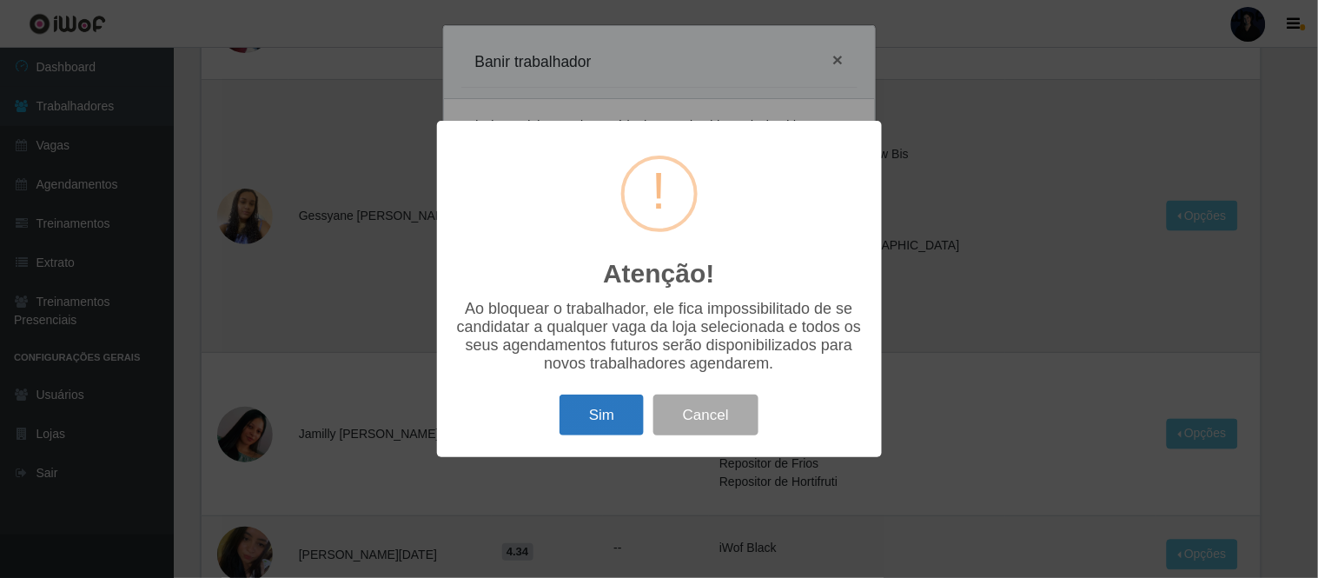
click at [585, 408] on button "Sim" at bounding box center [602, 415] width 84 height 41
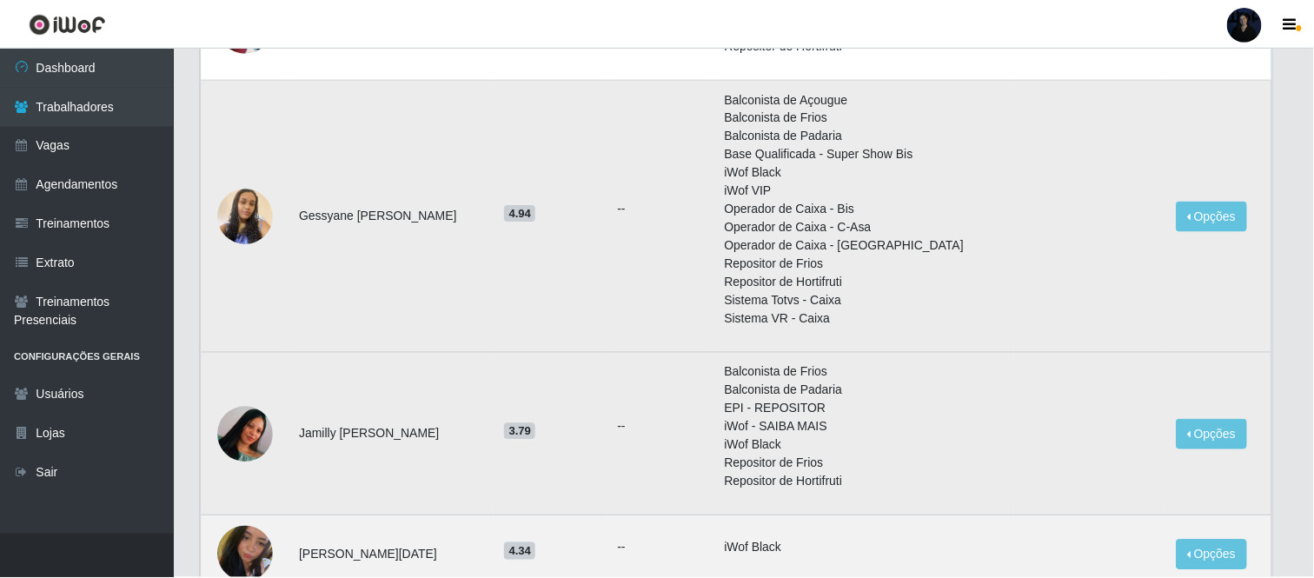
scroll to position [0, 0]
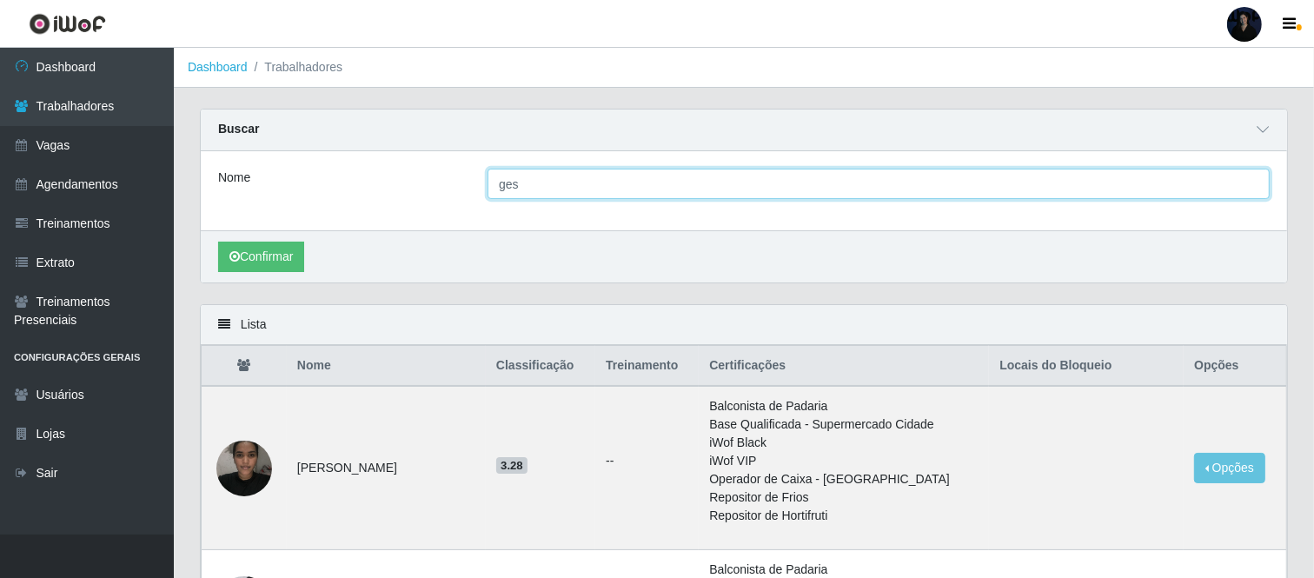
drag, startPoint x: 558, startPoint y: 193, endPoint x: 449, endPoint y: 169, distance: 111.1
click at [452, 170] on div "Nome ges" at bounding box center [744, 184] width 1078 height 30
type input "kell"
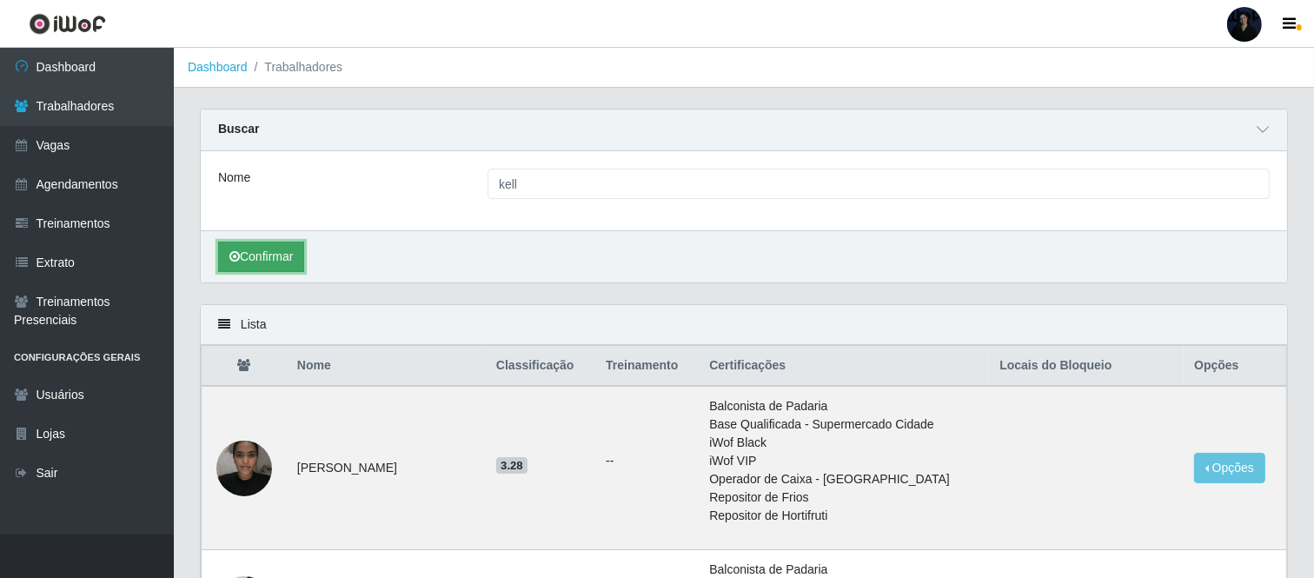
click at [293, 244] on button "Confirmar" at bounding box center [261, 257] width 86 height 30
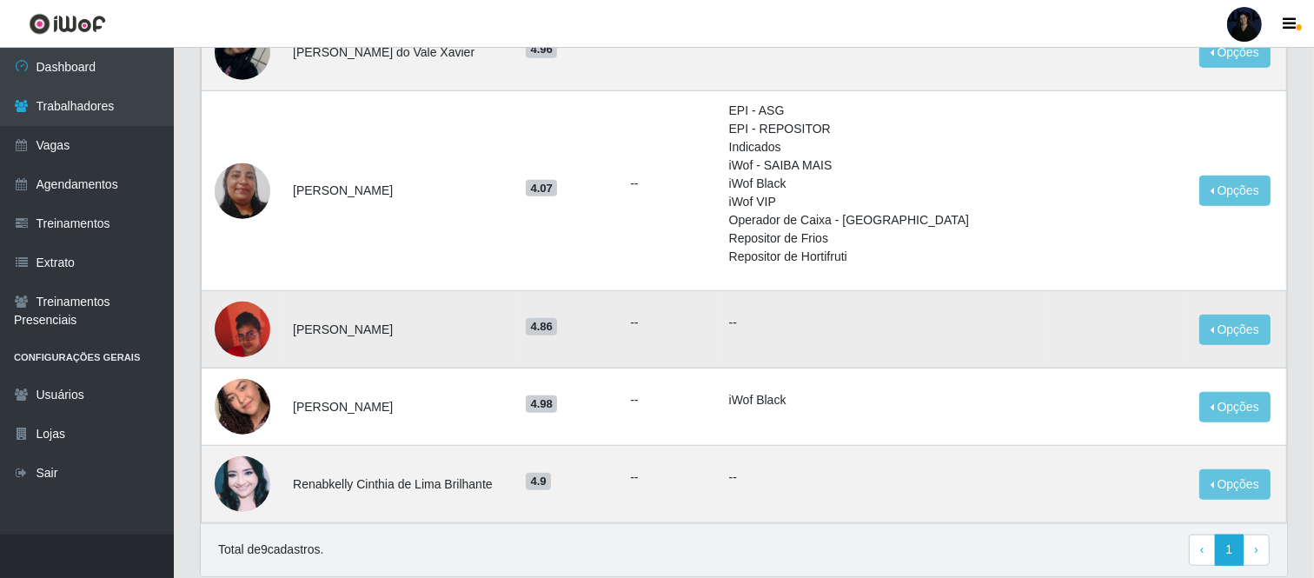
scroll to position [1095, 0]
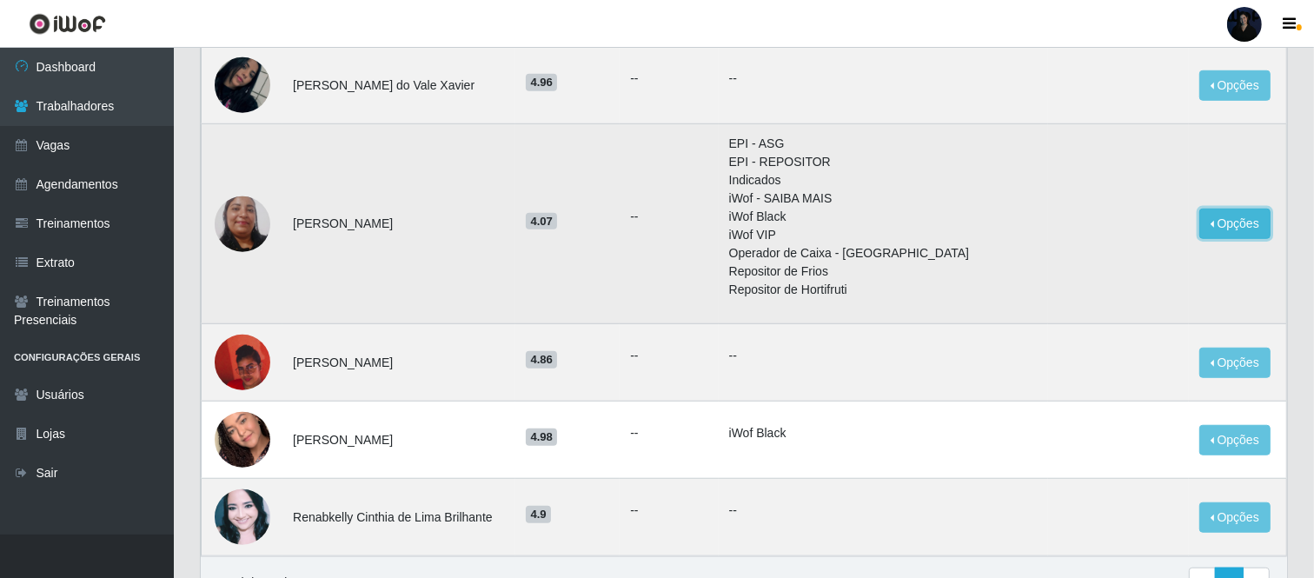
click at [1252, 229] on button "Opções" at bounding box center [1234, 224] width 71 height 30
click at [1111, 266] on button "Bloquear - Loja" at bounding box center [1127, 264] width 140 height 36
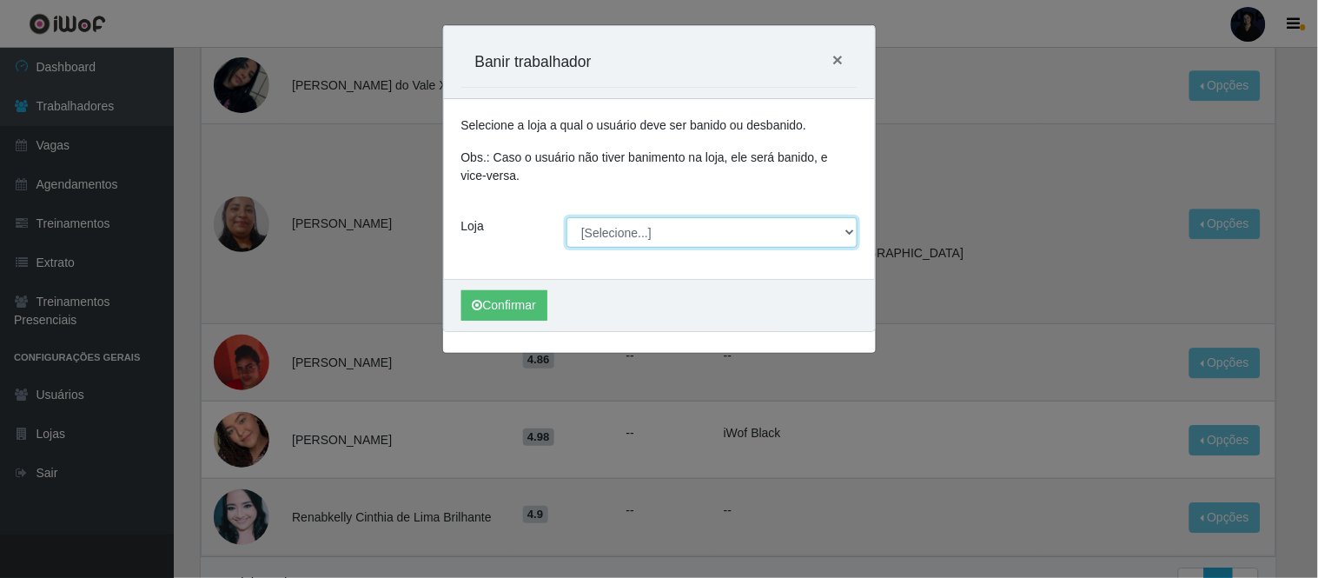
click at [588, 227] on select "[Selecione...] SuperFácil Atacado - Alto de São Manoel SuperFácil Atacado - Ema…" at bounding box center [712, 232] width 291 height 30
select select "407"
click at [567, 217] on select "[Selecione...] SuperFácil Atacado - Alto de São Manoel SuperFácil Atacado - Ema…" at bounding box center [712, 232] width 291 height 30
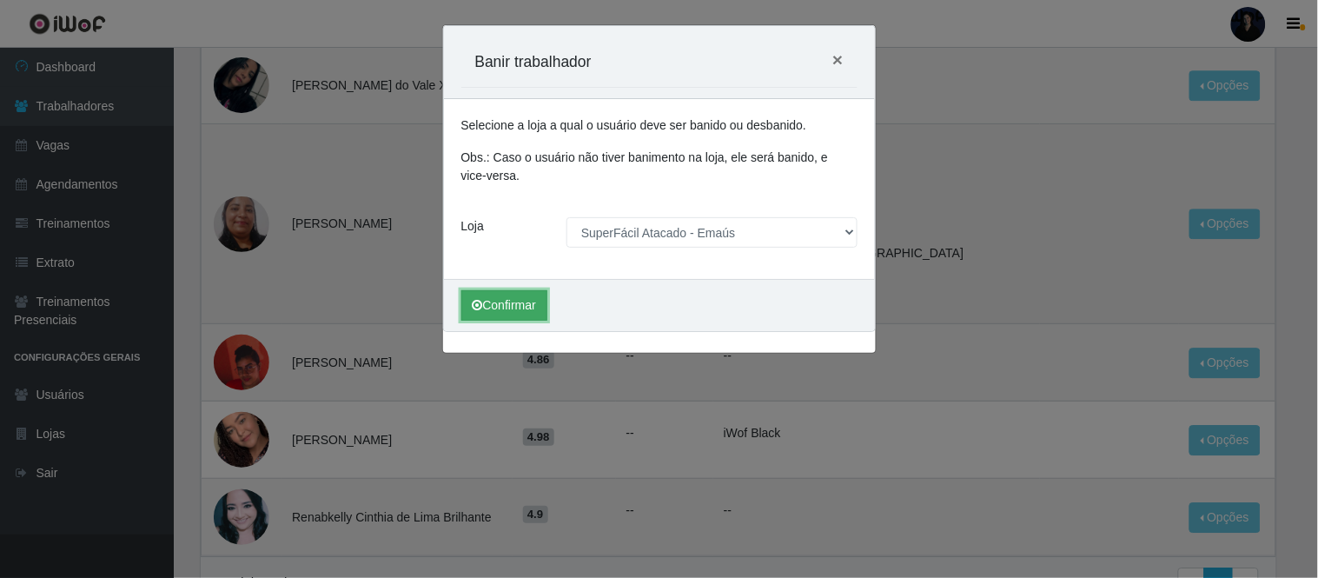
click at [487, 301] on button "Confirmar" at bounding box center [504, 305] width 86 height 30
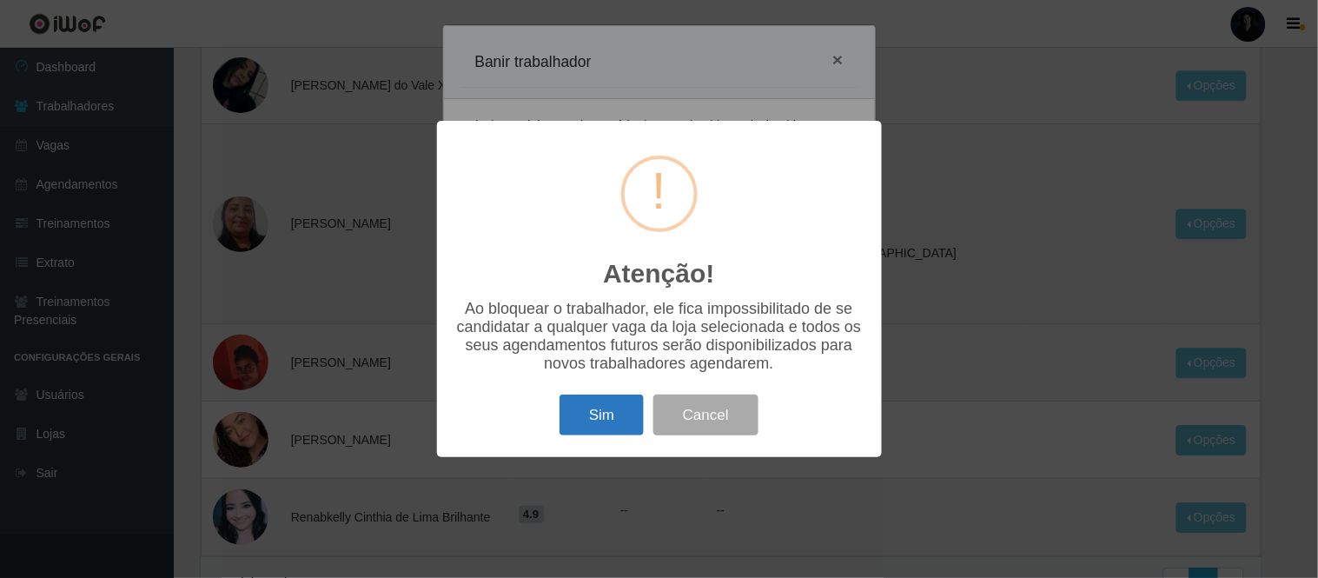
click at [613, 414] on button "Sim" at bounding box center [602, 415] width 84 height 41
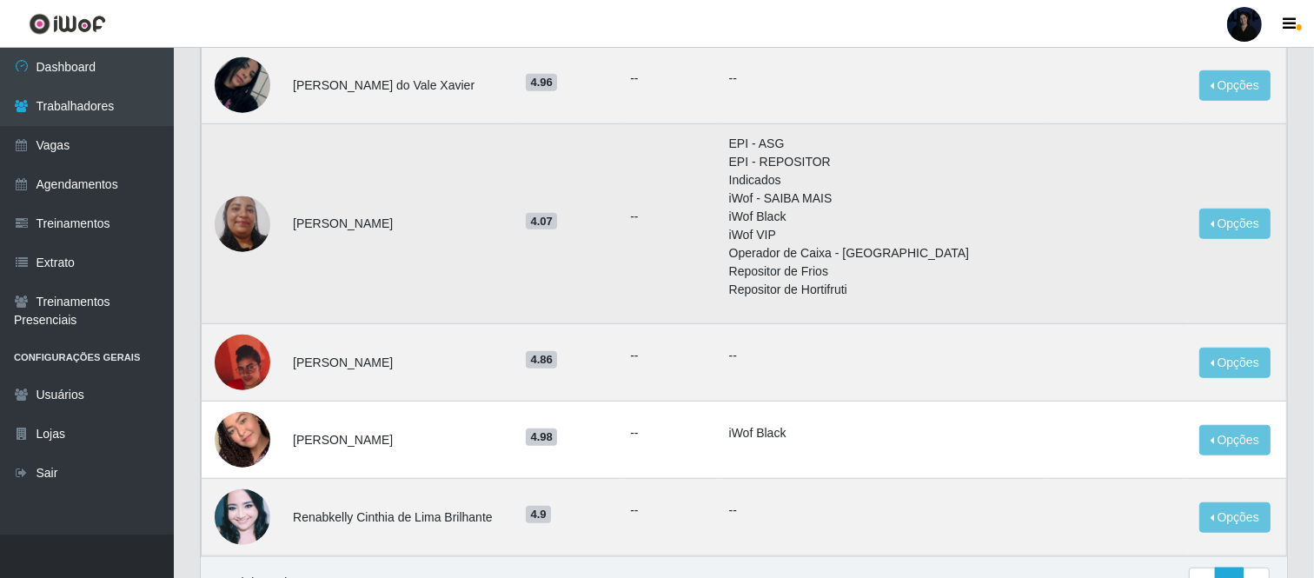
scroll to position [0, 0]
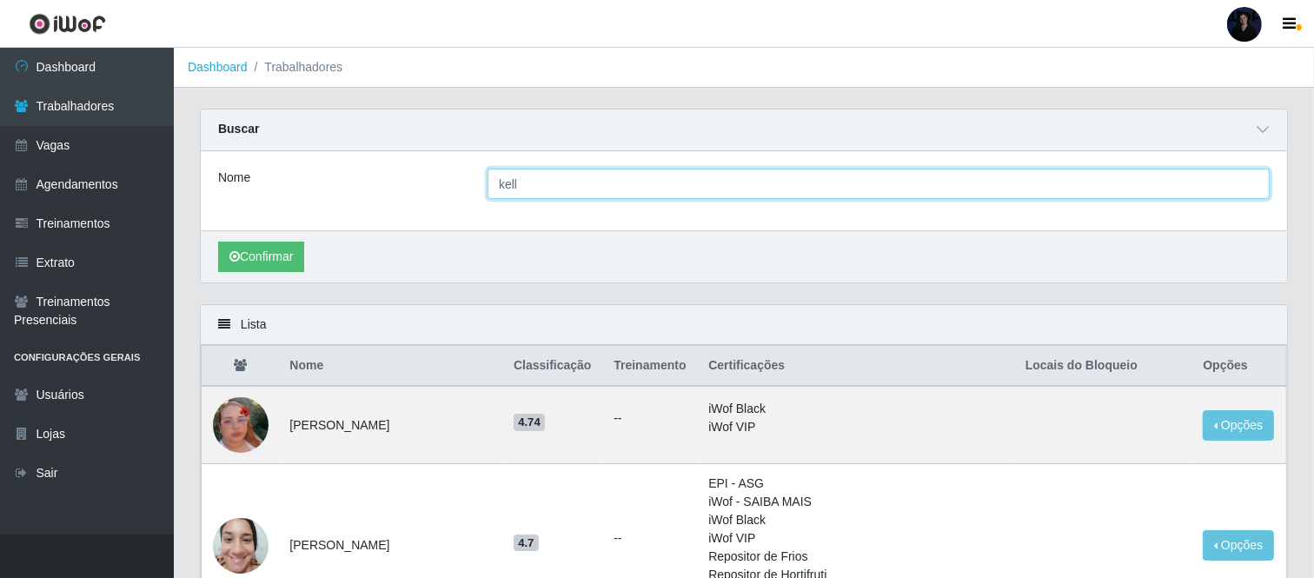
drag, startPoint x: 537, startPoint y: 181, endPoint x: 455, endPoint y: 178, distance: 82.6
click at [455, 178] on div "Nome kell" at bounding box center [744, 184] width 1078 height 30
type input "ana"
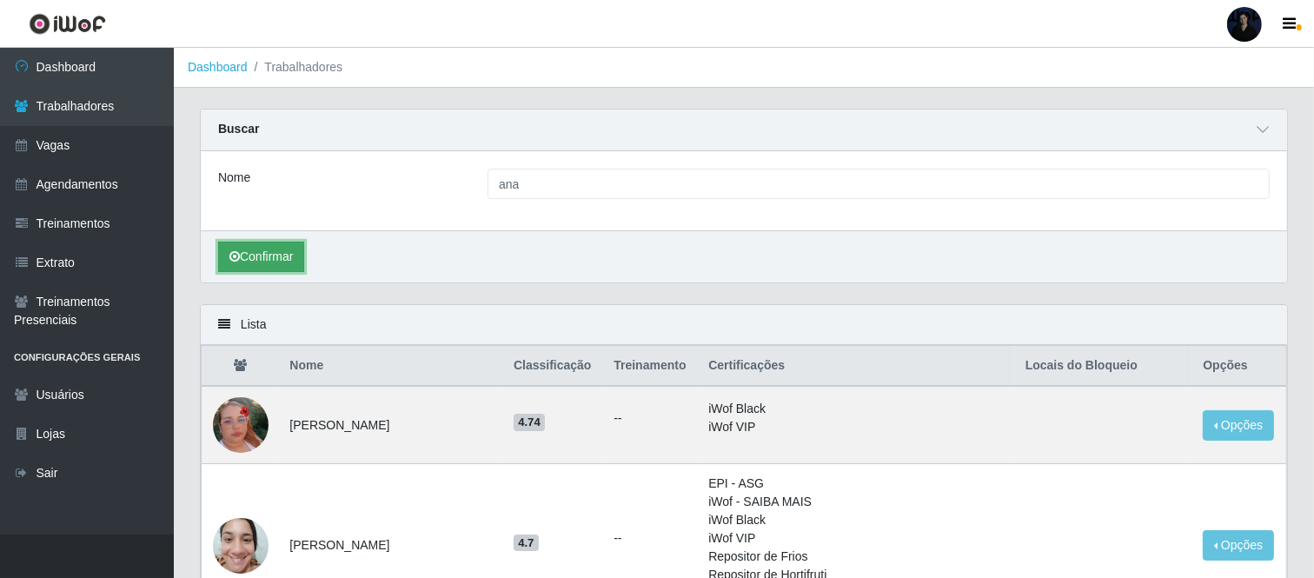
click at [265, 249] on button "Confirmar" at bounding box center [261, 257] width 86 height 30
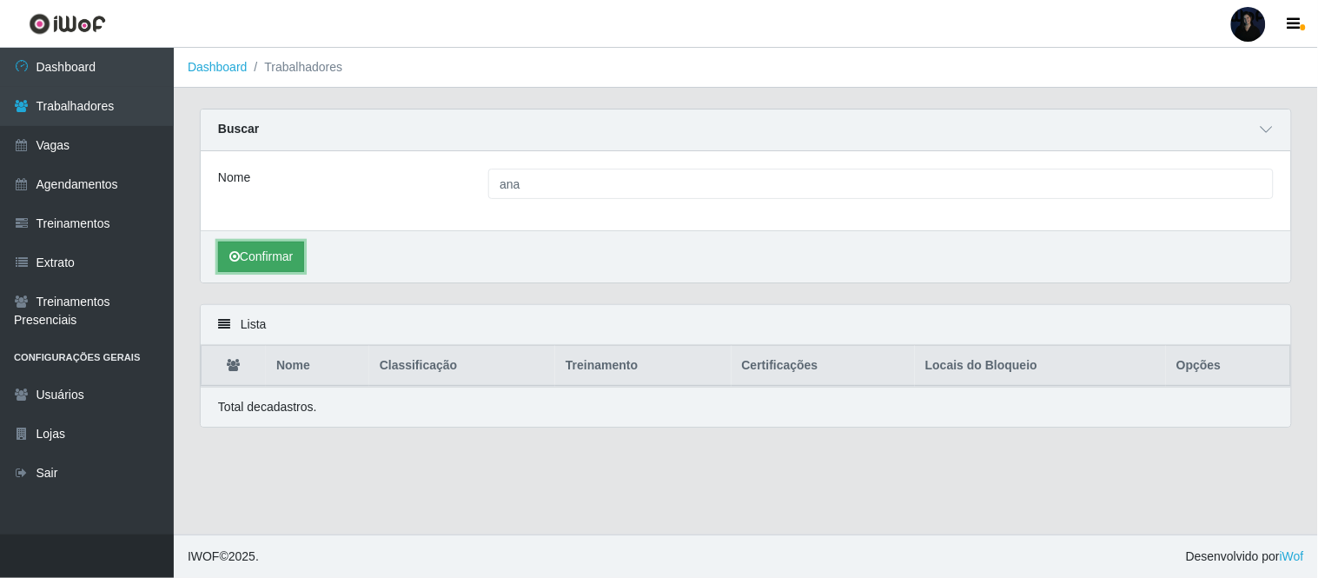
click at [224, 249] on button "Confirmar" at bounding box center [261, 257] width 86 height 30
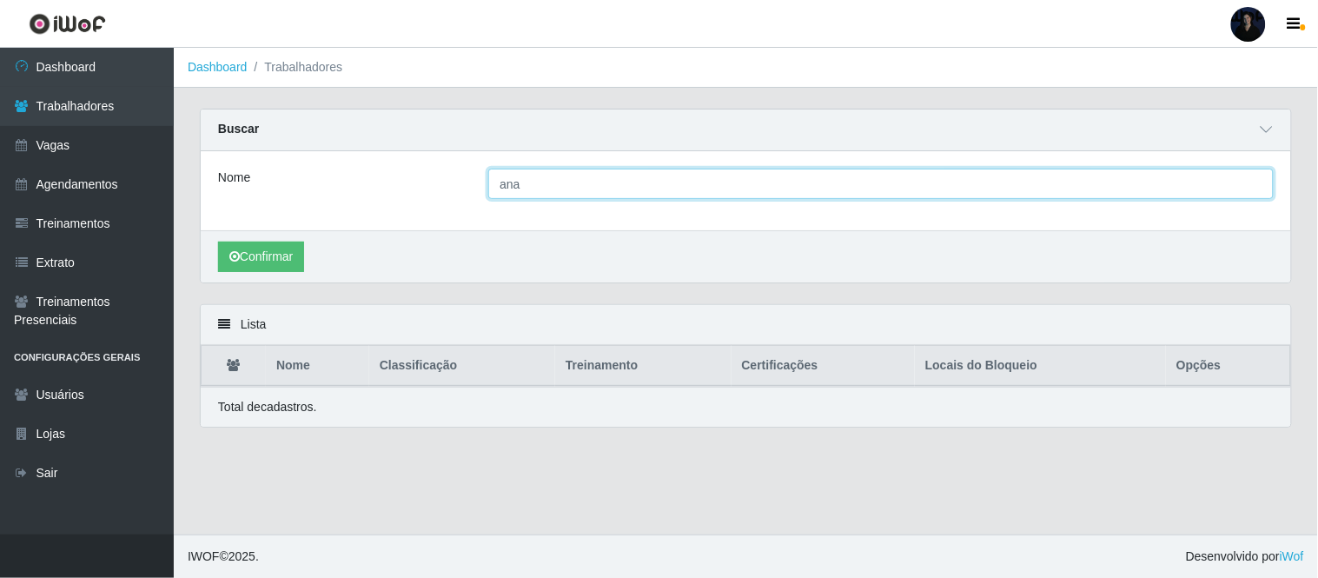
click at [634, 191] on input "ana" at bounding box center [881, 184] width 786 height 30
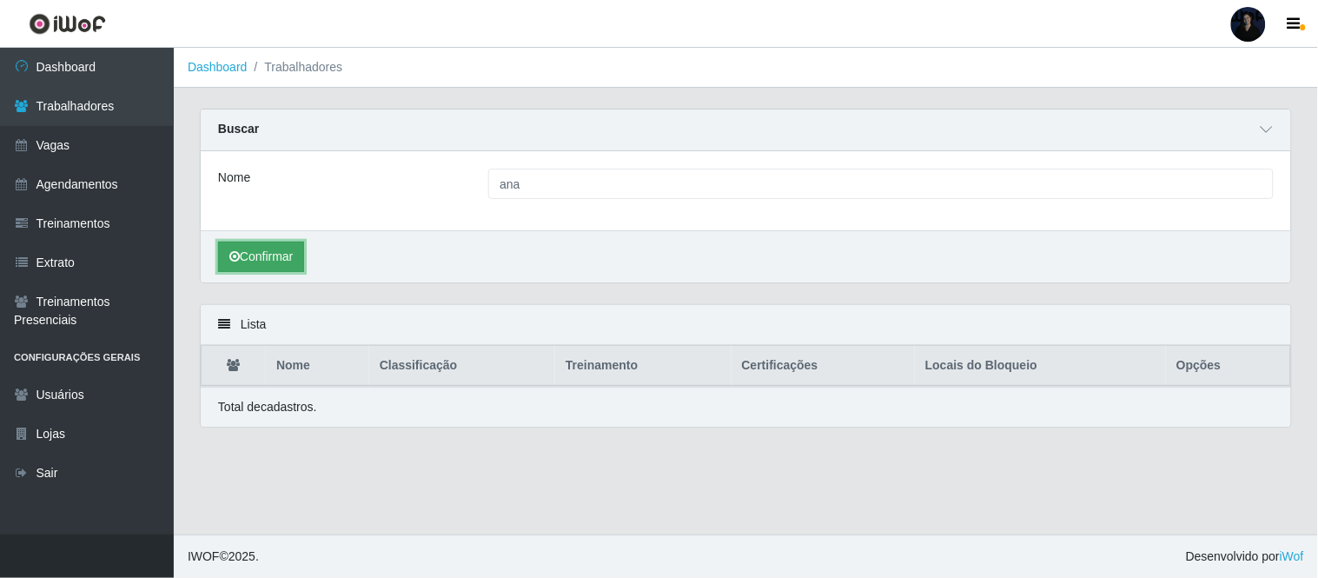
click at [241, 248] on button "Confirmar" at bounding box center [261, 257] width 86 height 30
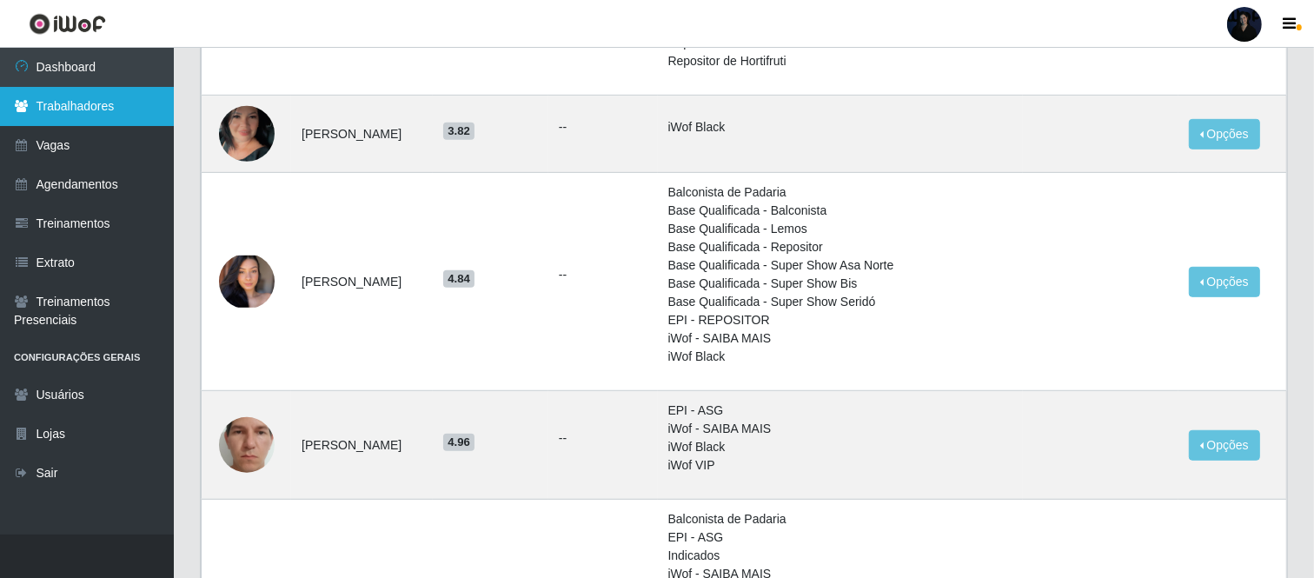
scroll to position [813, 0]
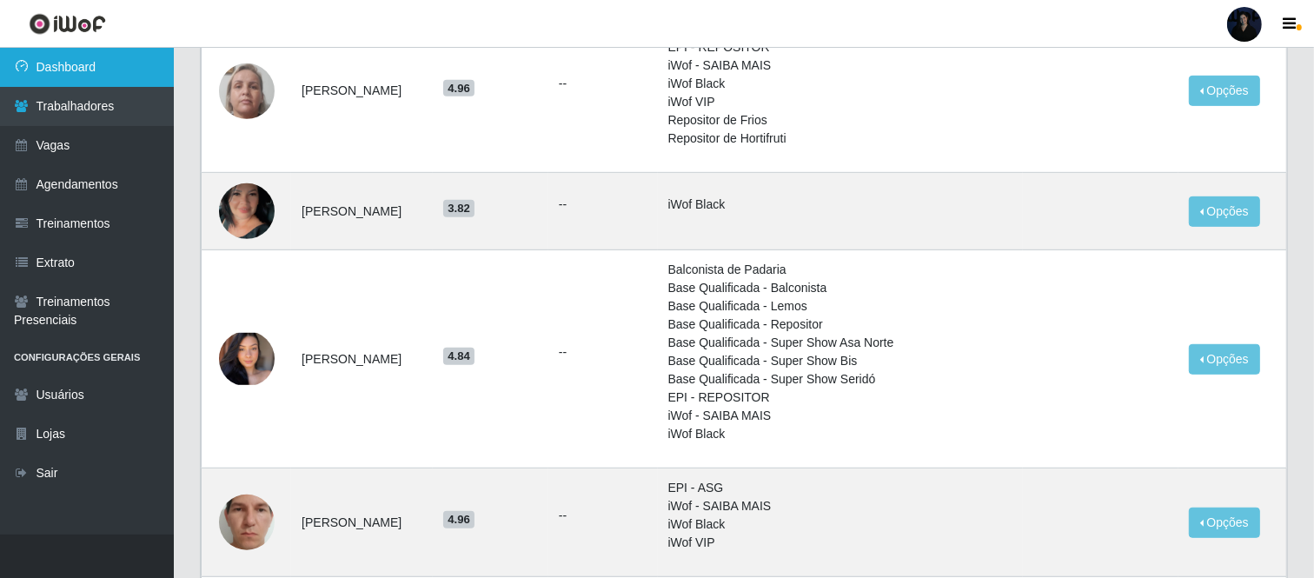
click at [66, 74] on link "Dashboard" at bounding box center [87, 67] width 174 height 39
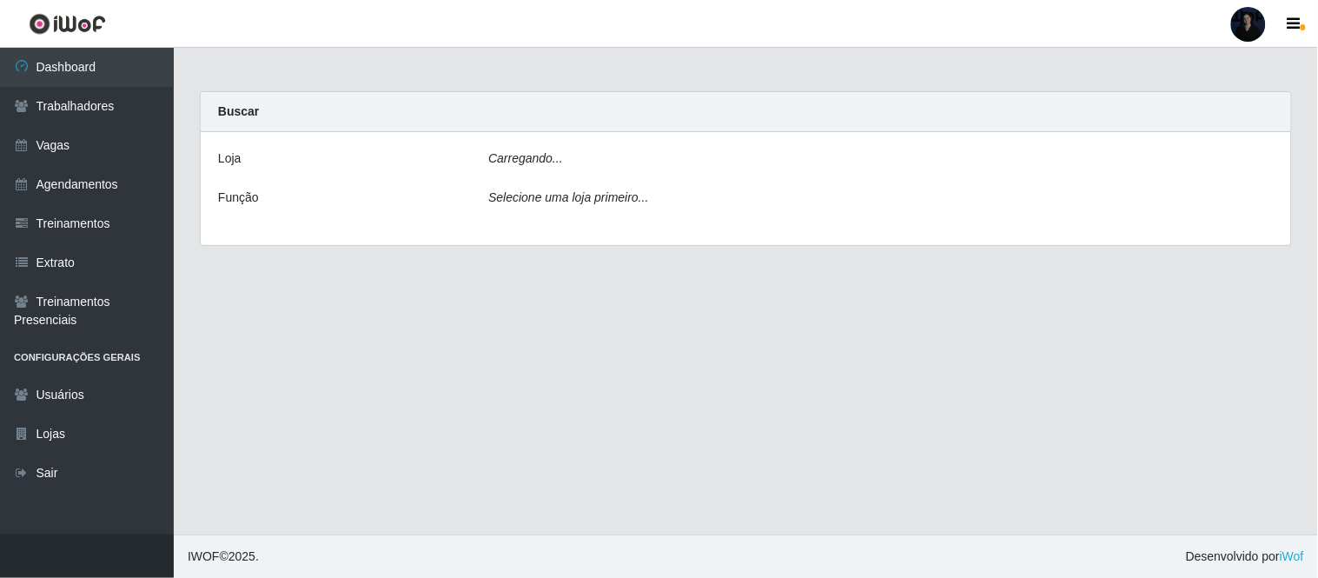
click at [560, 166] on div "Carregando..." at bounding box center [881, 161] width 812 height 25
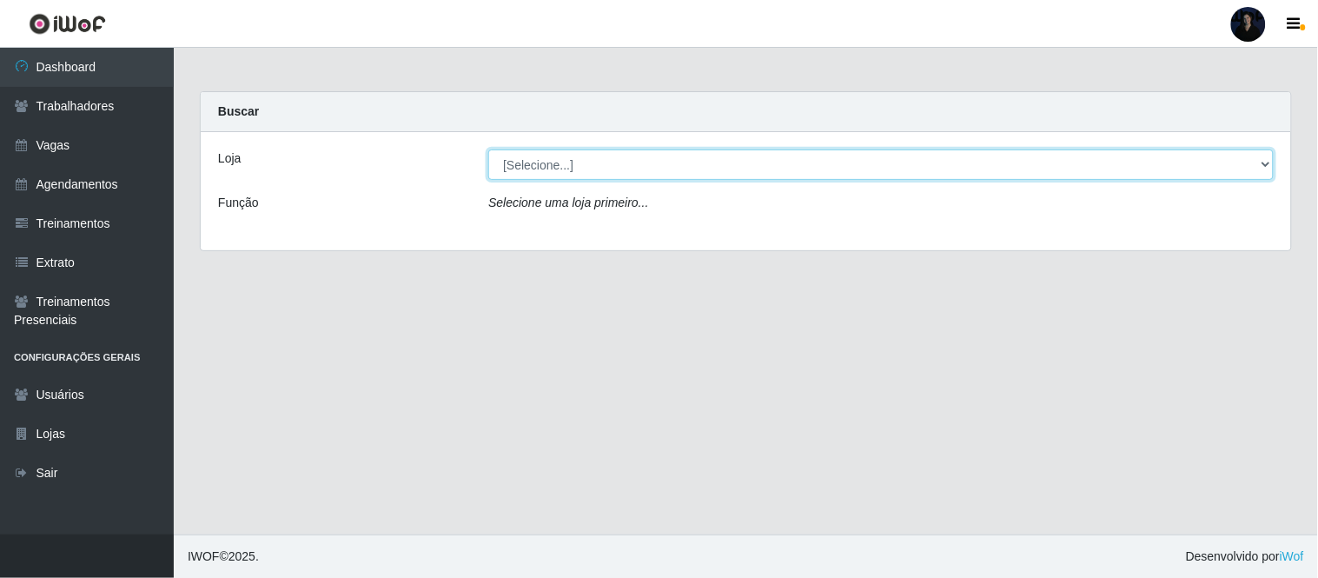
click at [549, 162] on select "[Selecione...] SuperFácil Atacado - Alto de São Manoel SuperFácil Atacado - Ema…" at bounding box center [881, 164] width 786 height 30
select select "407"
click at [488, 149] on select "[Selecione...] SuperFácil Atacado - Alto de São Manoel SuperFácil Atacado - Ema…" at bounding box center [881, 164] width 786 height 30
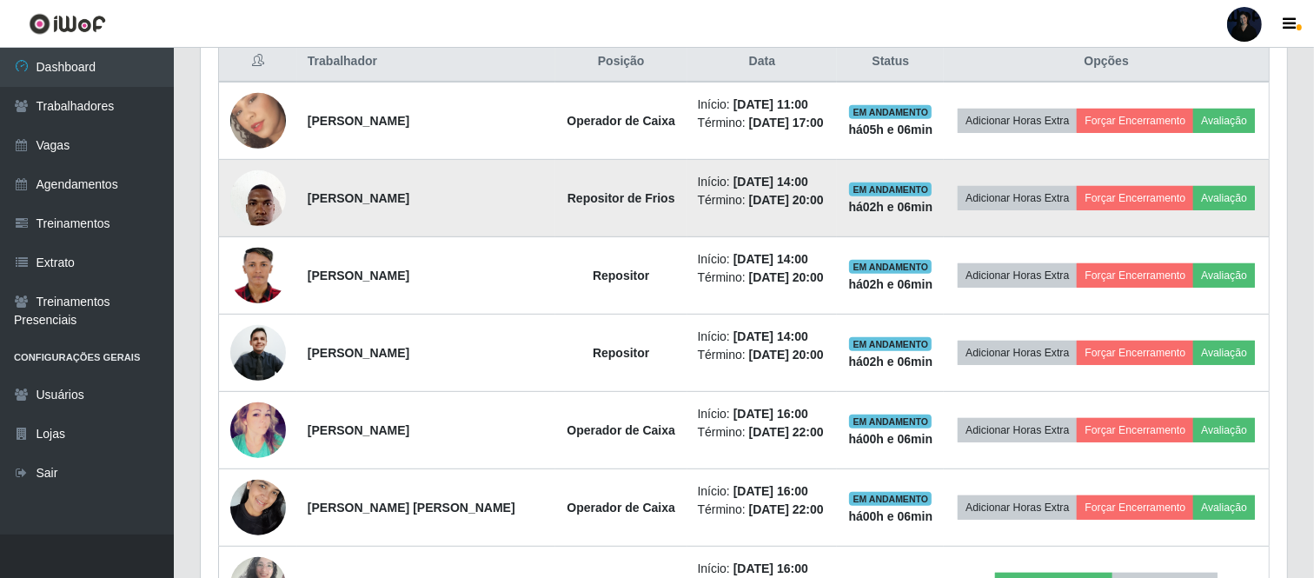
scroll to position [293, 0]
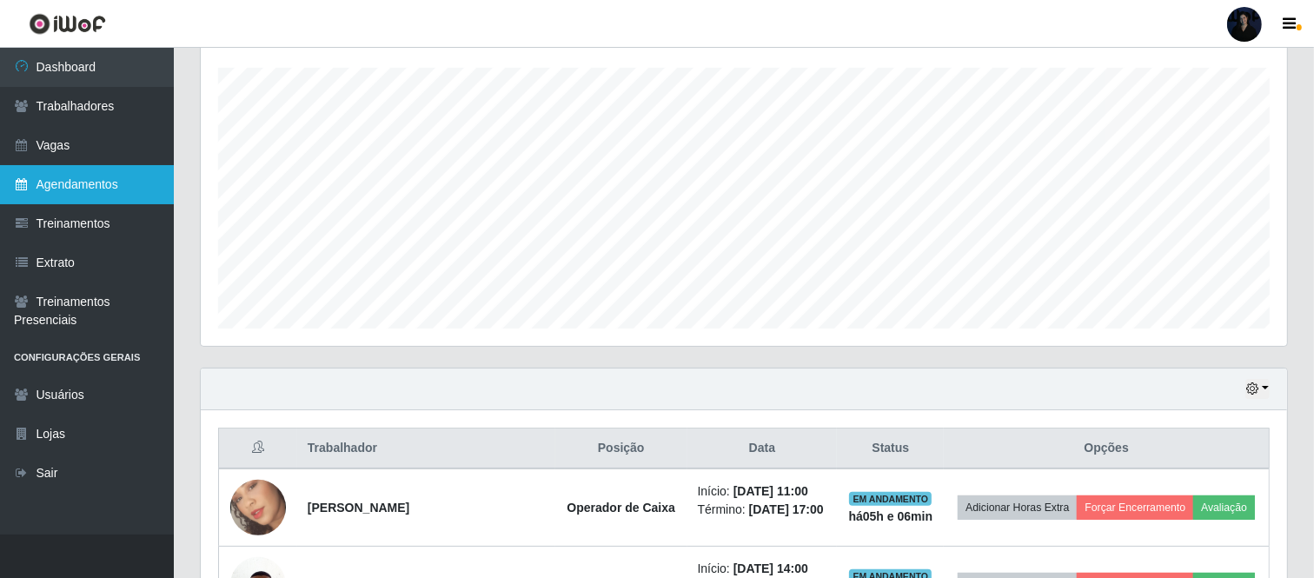
click at [62, 179] on link "Agendamentos" at bounding box center [87, 184] width 174 height 39
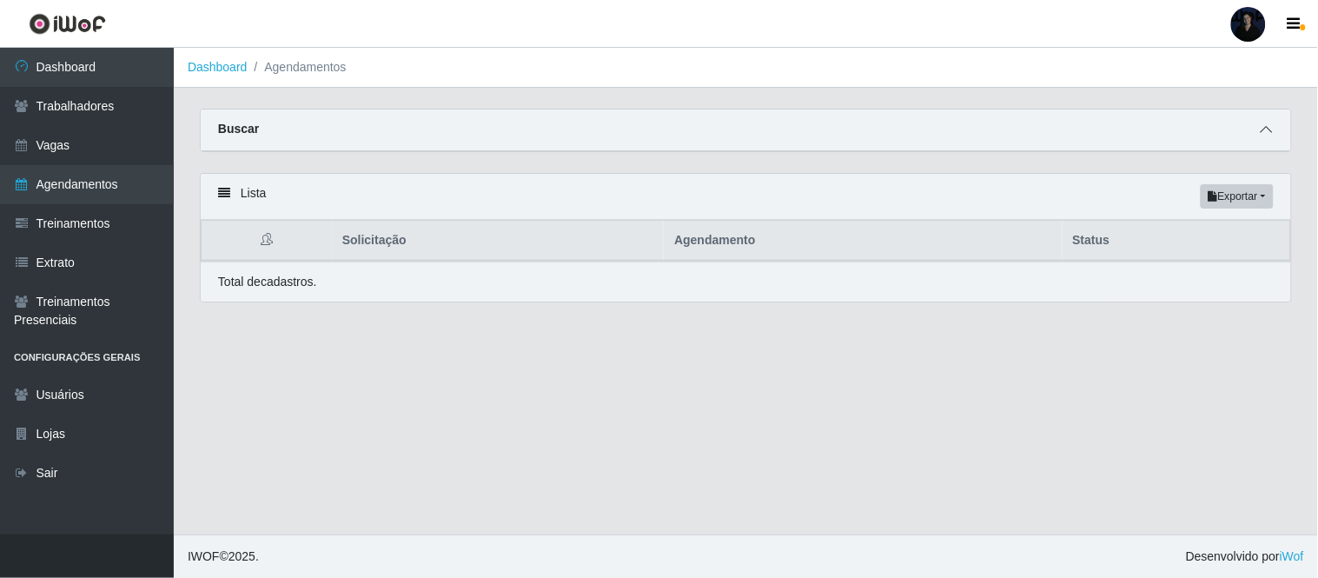
click at [1266, 128] on icon at bounding box center [1267, 129] width 12 height 12
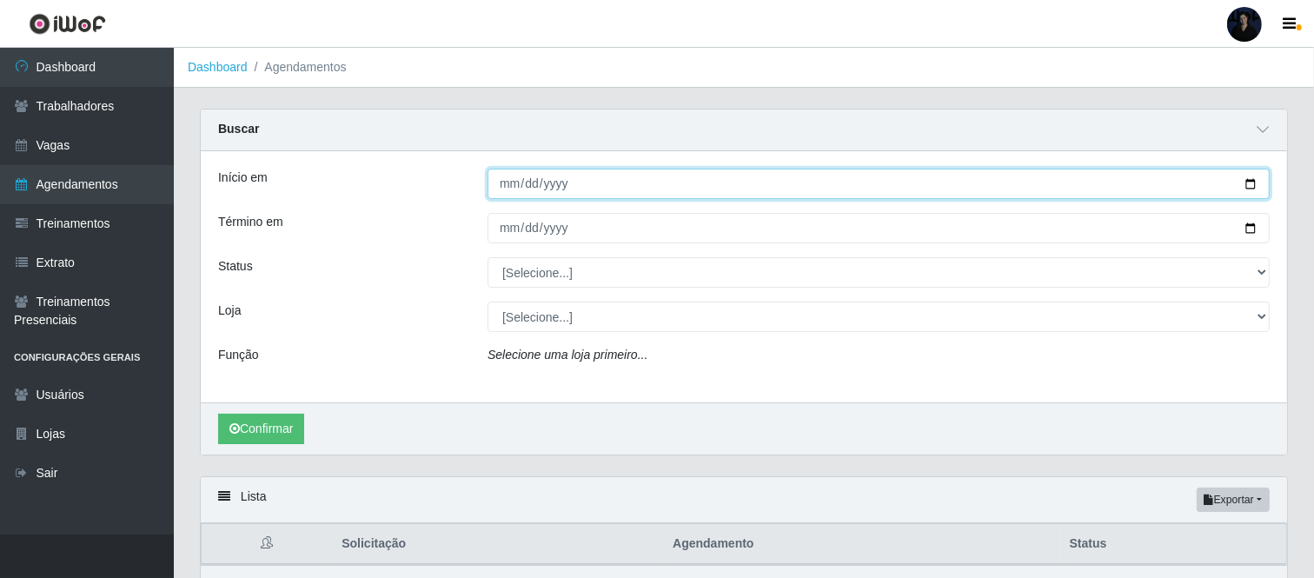
click at [1250, 184] on input "Início em" at bounding box center [879, 184] width 782 height 30
type input "[DATE]"
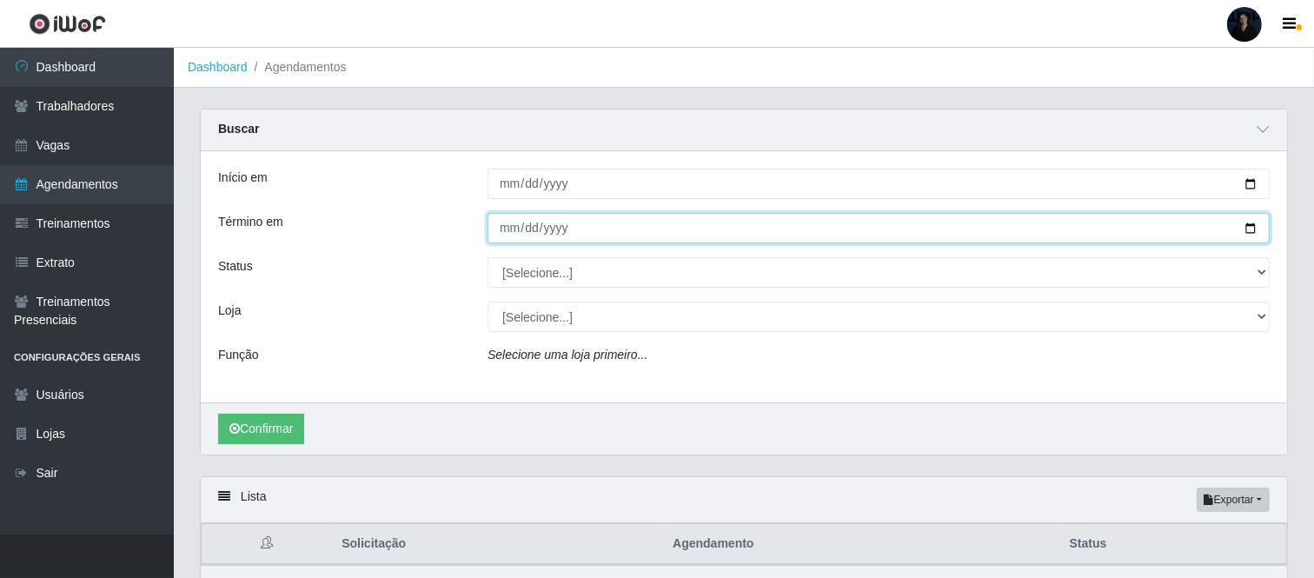
click at [1253, 229] on input "Término em" at bounding box center [879, 228] width 782 height 30
type input "[DATE]"
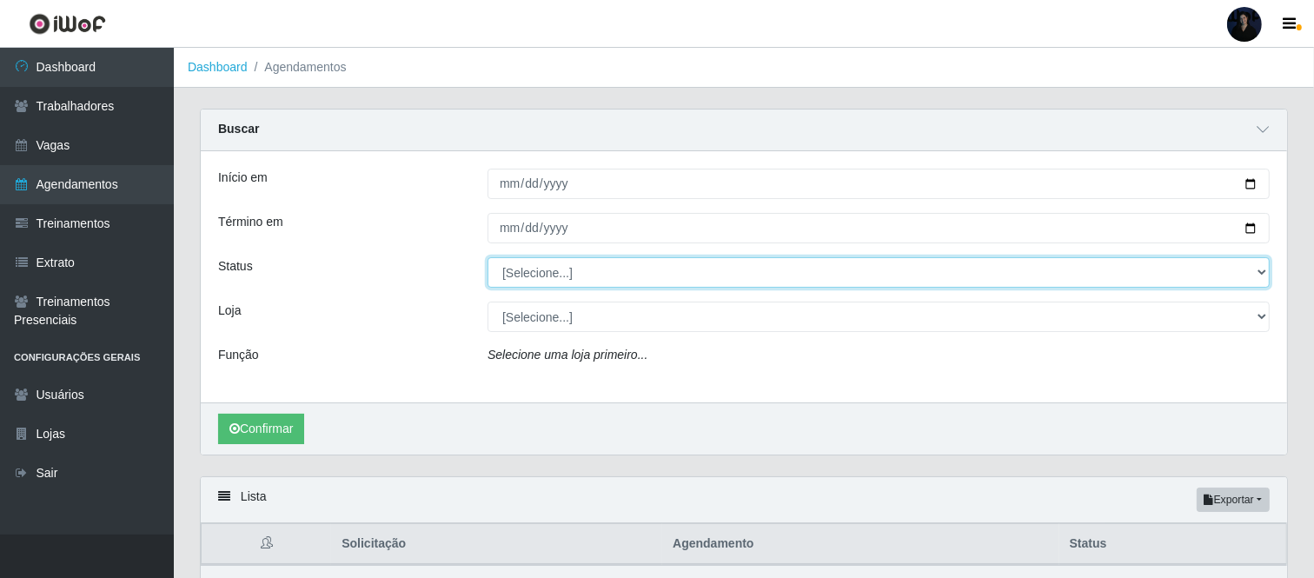
click at [569, 280] on select "[Selecione...] AGENDADO AGUARDANDO LIBERAR EM ANDAMENTO EM REVISÃO FINALIZADO C…" at bounding box center [879, 272] width 782 height 30
select select "FINALIZADO"
click at [488, 257] on select "[Selecione...] AGENDADO AGUARDANDO LIBERAR EM ANDAMENTO EM REVISÃO FINALIZADO C…" at bounding box center [879, 272] width 782 height 30
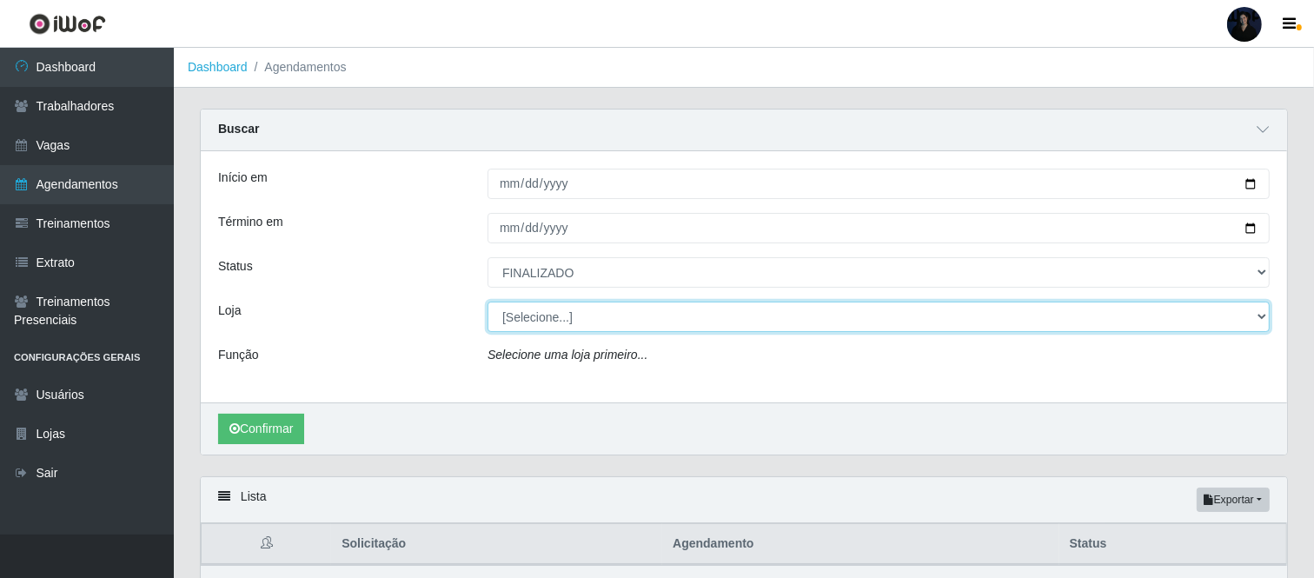
drag, startPoint x: 527, startPoint y: 304, endPoint x: 533, endPoint y: 311, distance: 9.2
click at [527, 304] on select "[Selecione...] SuperFácil Atacado - Alto de São Manoel SuperFácil Atacado - Ema…" at bounding box center [879, 317] width 782 height 30
select select "407"
click at [488, 302] on select "[Selecione...] SuperFácil Atacado - Alto de São Manoel SuperFácil Atacado - Ema…" at bounding box center [879, 317] width 782 height 30
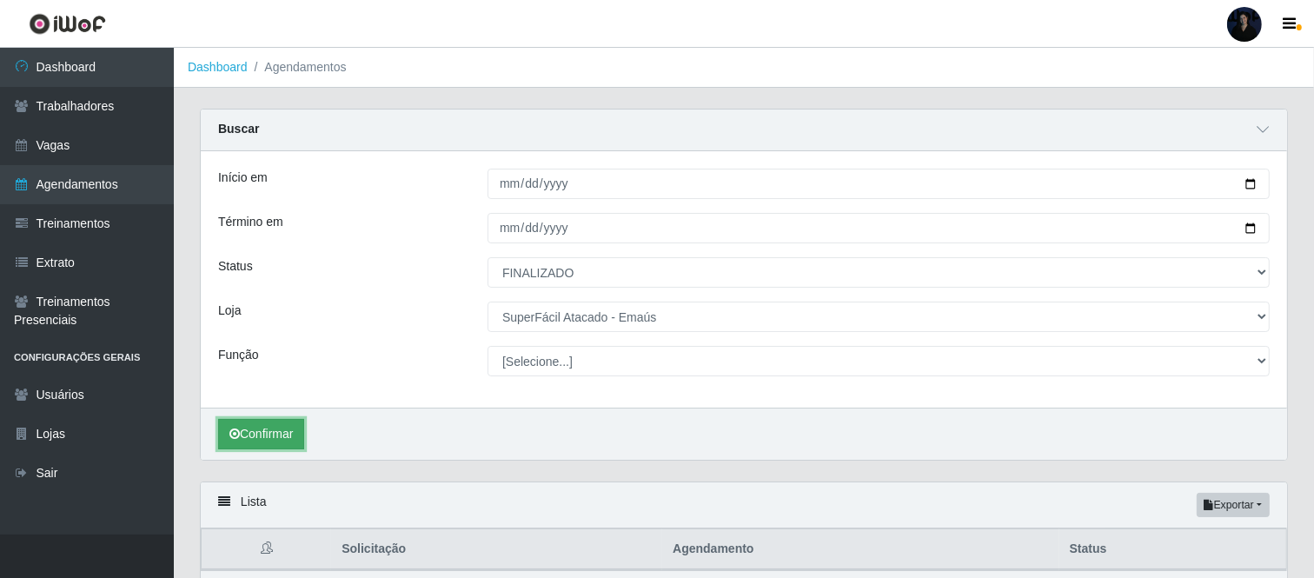
click at [265, 428] on button "Confirmar" at bounding box center [261, 434] width 86 height 30
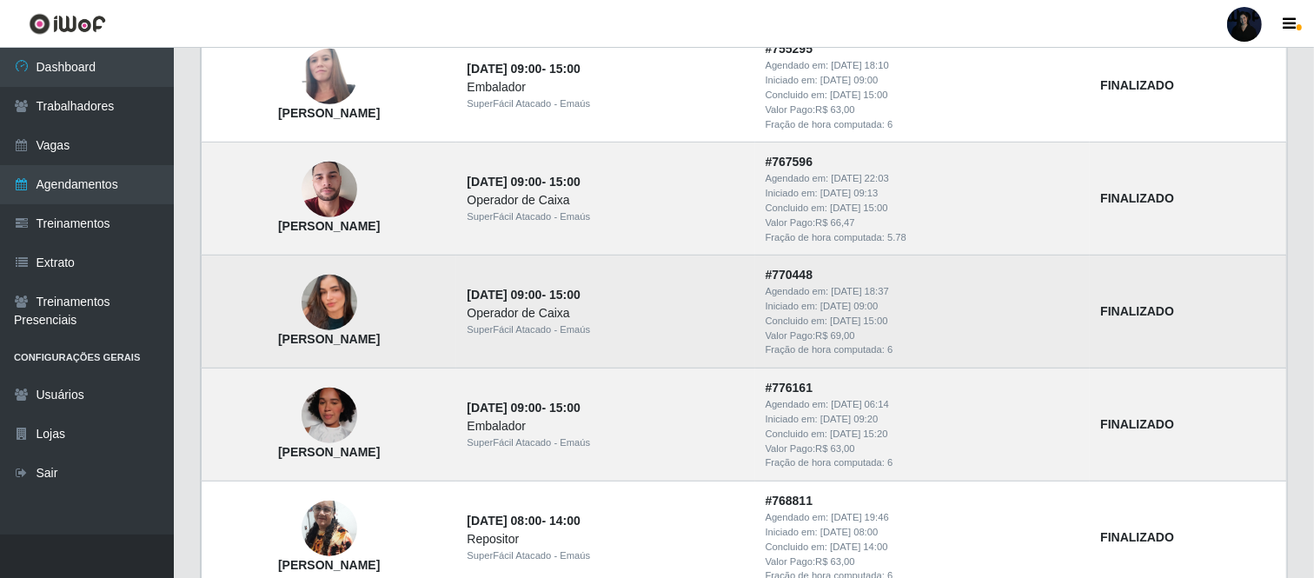
scroll to position [1064, 0]
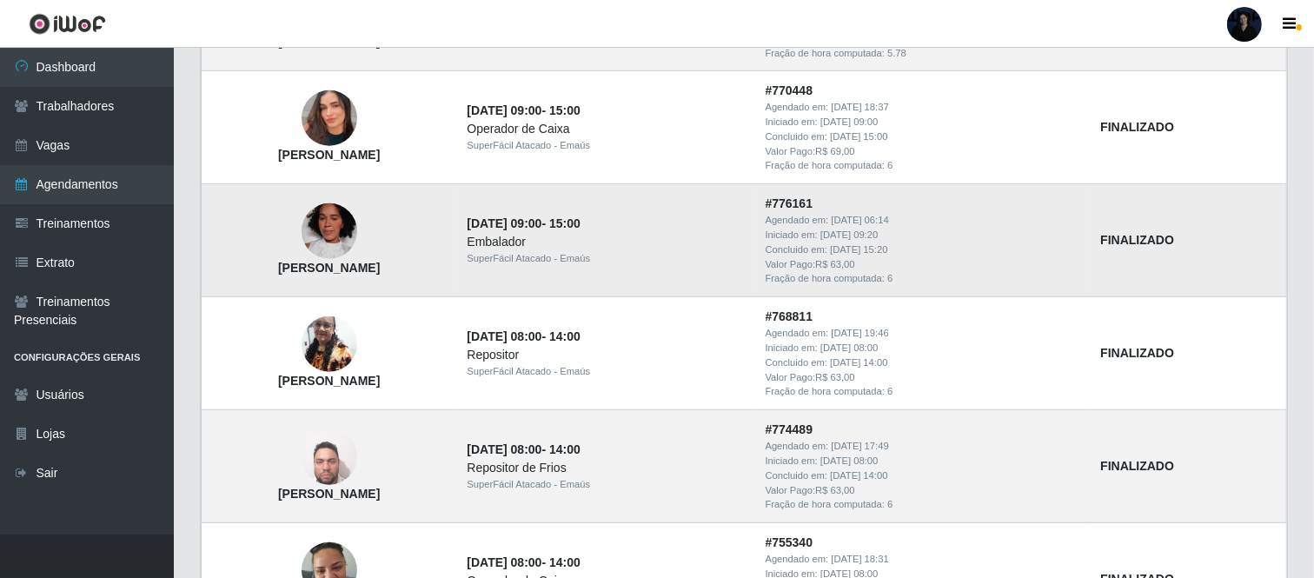
drag, startPoint x: 311, startPoint y: 267, endPoint x: 462, endPoint y: 268, distance: 151.2
click at [380, 268] on strong "[PERSON_NAME]" at bounding box center [329, 268] width 102 height 14
copy strong "[PERSON_NAME]"
click at [103, 103] on link "Trabalhadores" at bounding box center [87, 106] width 174 height 39
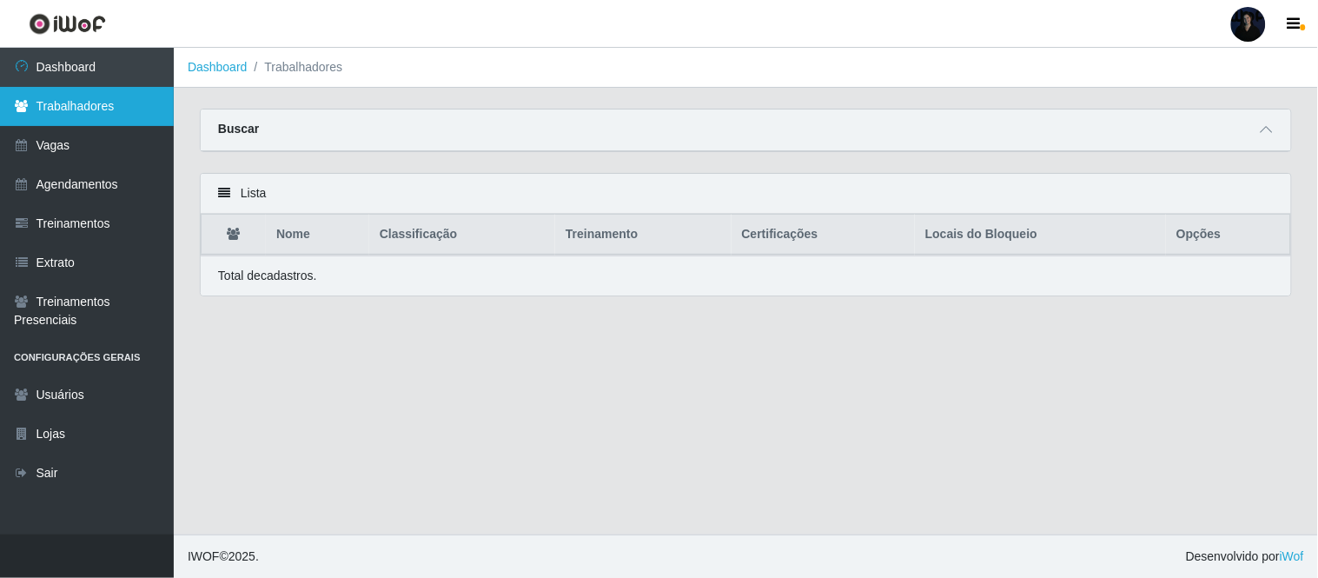
click at [118, 117] on link "Trabalhadores" at bounding box center [87, 106] width 174 height 39
click at [1269, 128] on icon at bounding box center [1267, 129] width 12 height 12
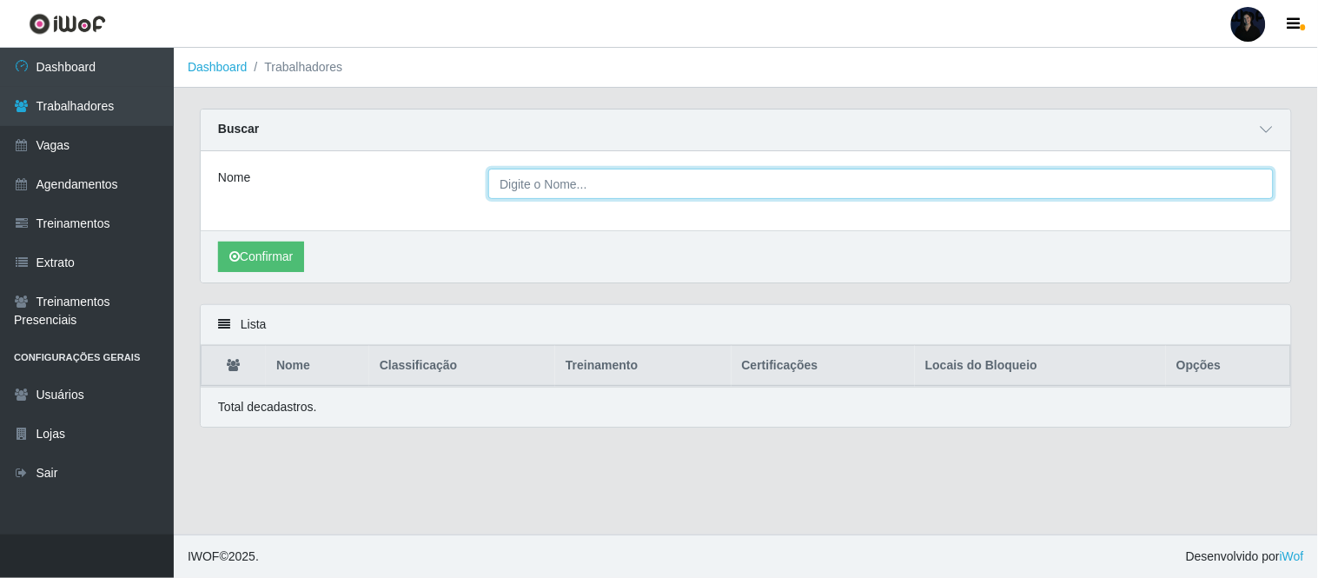
click at [635, 171] on input "Nome" at bounding box center [881, 184] width 786 height 30
paste input "[PERSON_NAME]"
type input "[PERSON_NAME]"
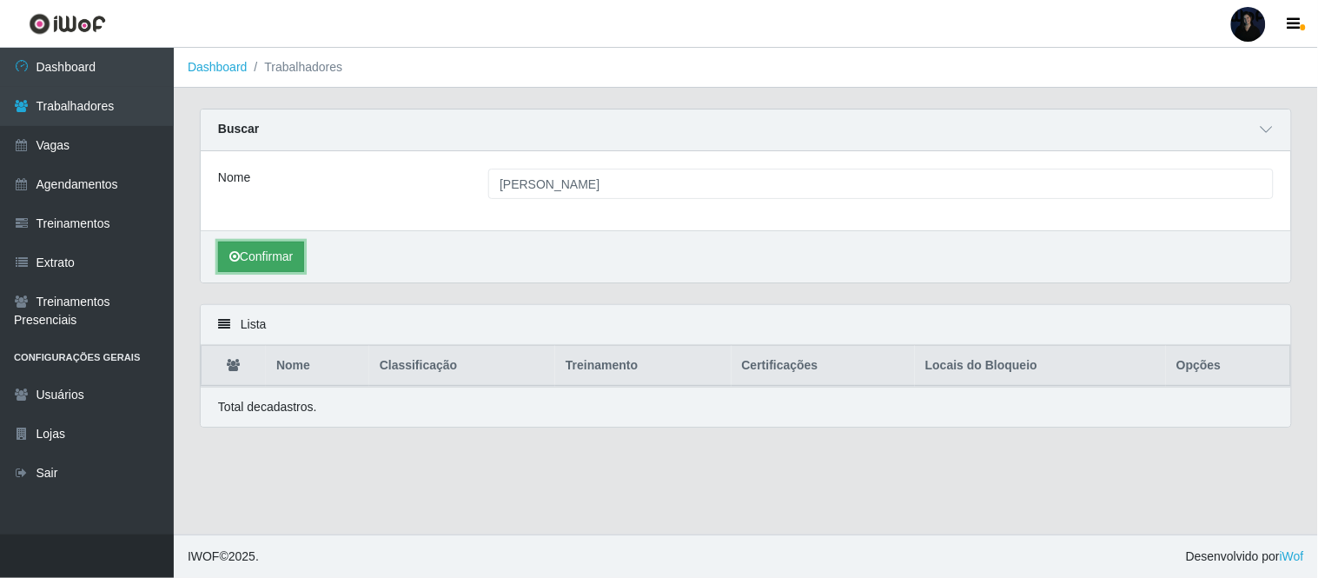
click at [272, 253] on button "Confirmar" at bounding box center [261, 257] width 86 height 30
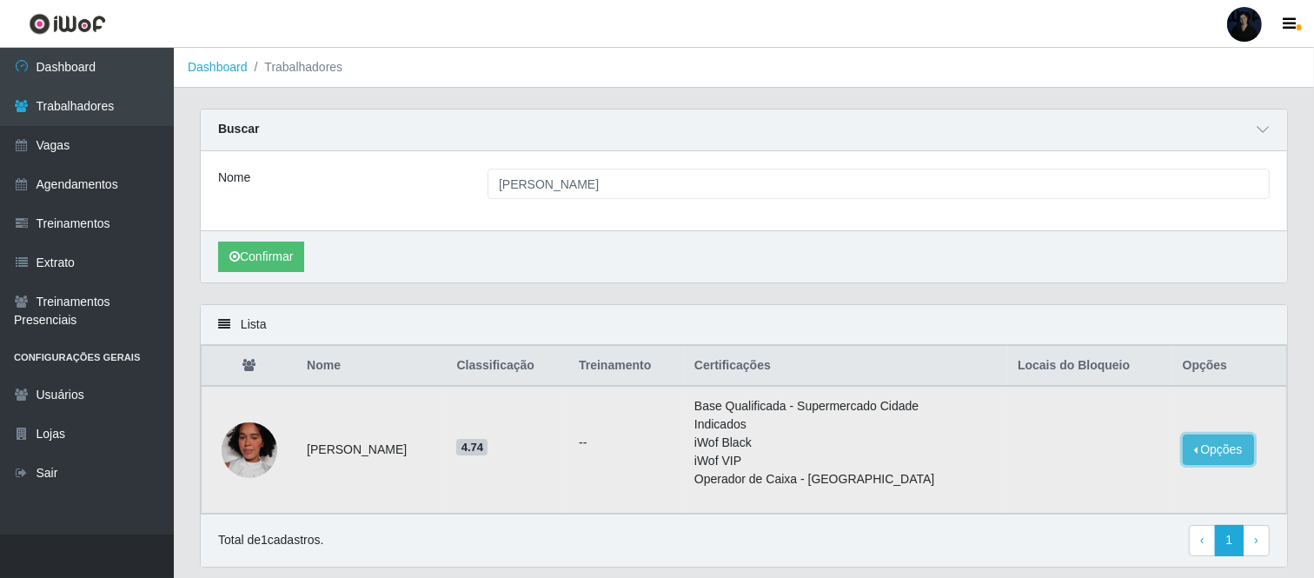
click at [1218, 448] on button "Opções" at bounding box center [1218, 450] width 71 height 30
click at [1119, 487] on button "Bloquear - Loja" at bounding box center [1110, 490] width 140 height 36
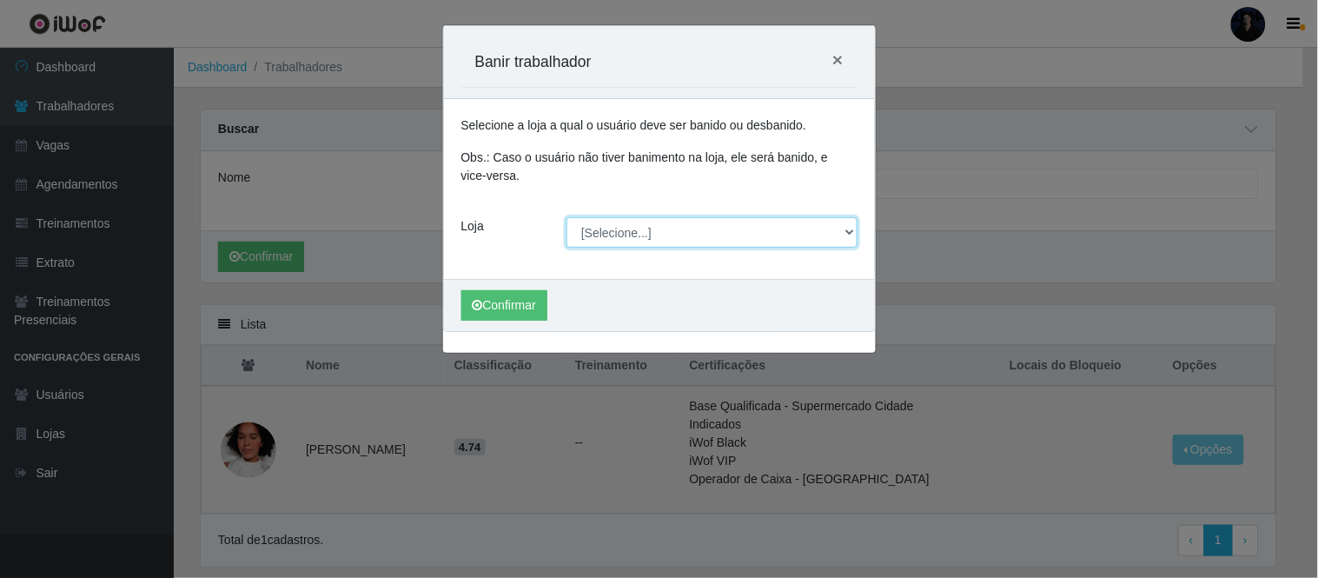
click at [687, 229] on select "[Selecione...] SuperFácil Atacado - Alto de São Manoel SuperFácil Atacado - Ema…" at bounding box center [712, 232] width 291 height 30
select select "407"
click at [567, 217] on select "[Selecione...] SuperFácil Atacado - Alto de São Manoel SuperFácil Atacado - Ema…" at bounding box center [712, 232] width 291 height 30
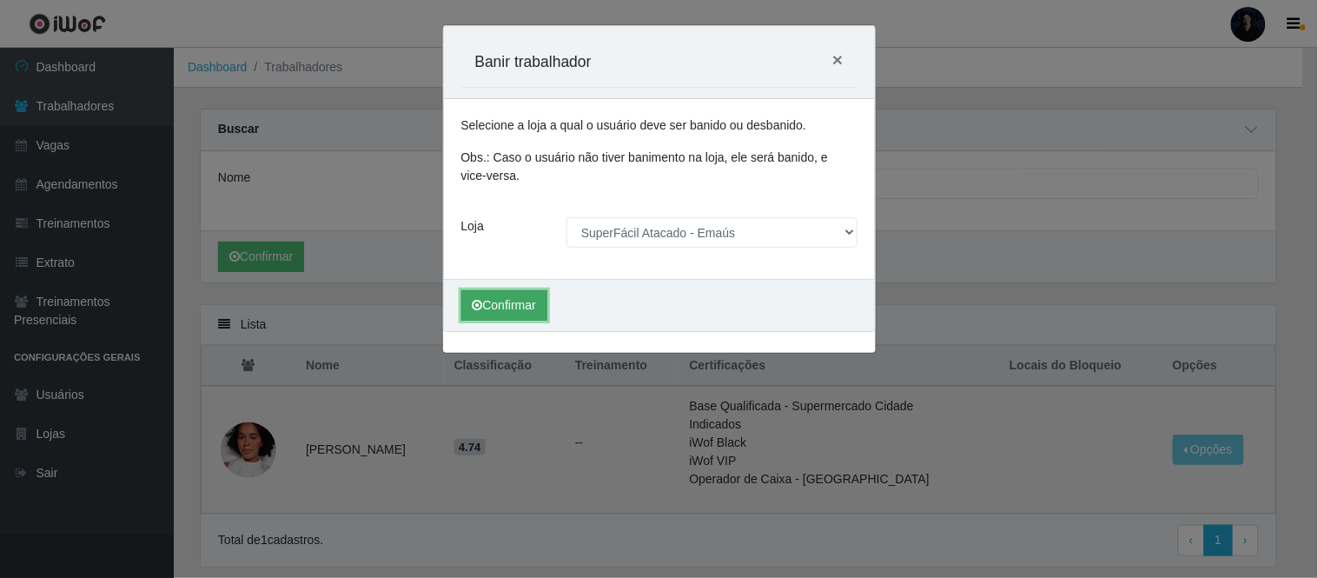
click at [487, 306] on button "Confirmar" at bounding box center [504, 305] width 86 height 30
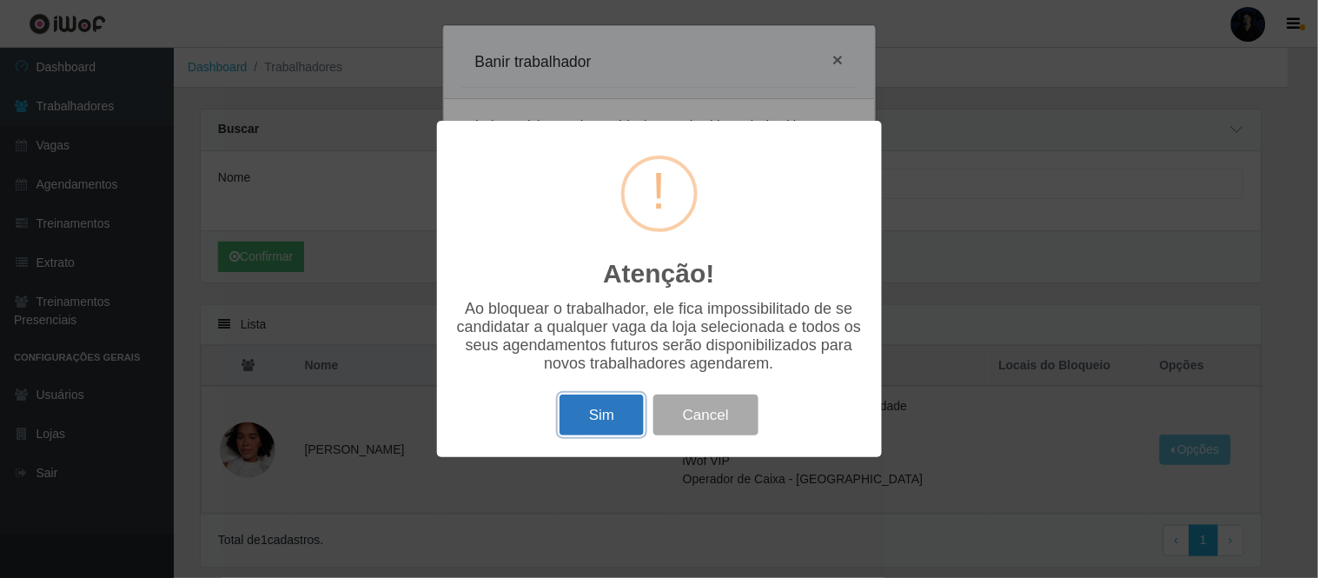
click at [606, 414] on button "Sim" at bounding box center [602, 415] width 84 height 41
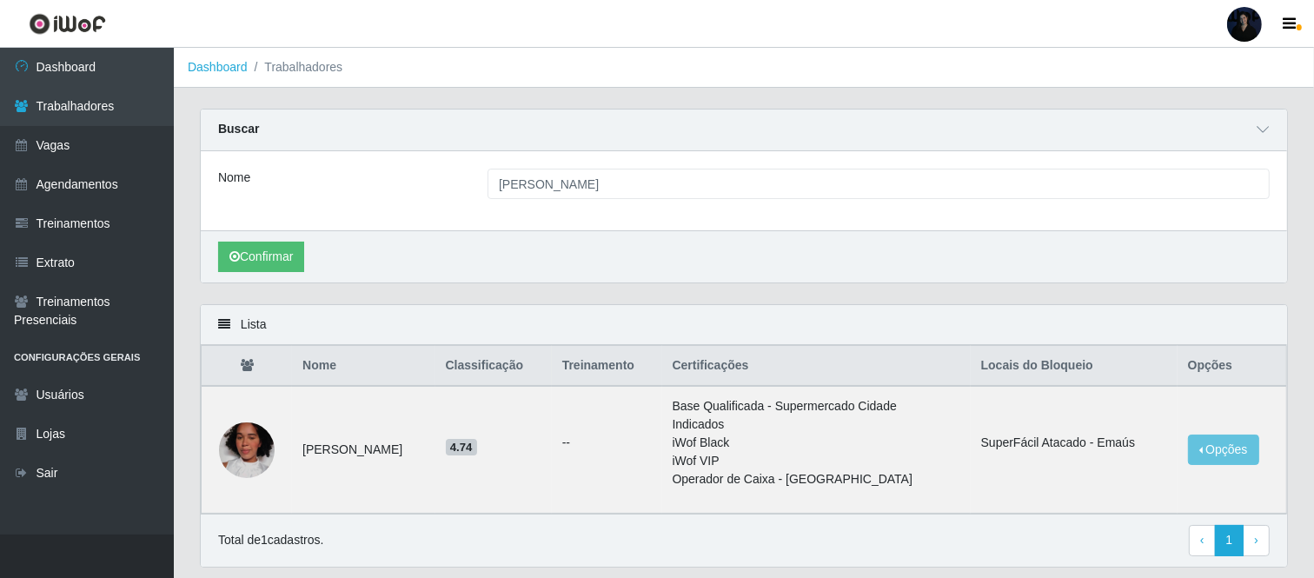
click at [895, 42] on header "Perfil Alterar Senha Sair" at bounding box center [657, 24] width 1314 height 48
